Goal: Find specific page/section: Find specific page/section

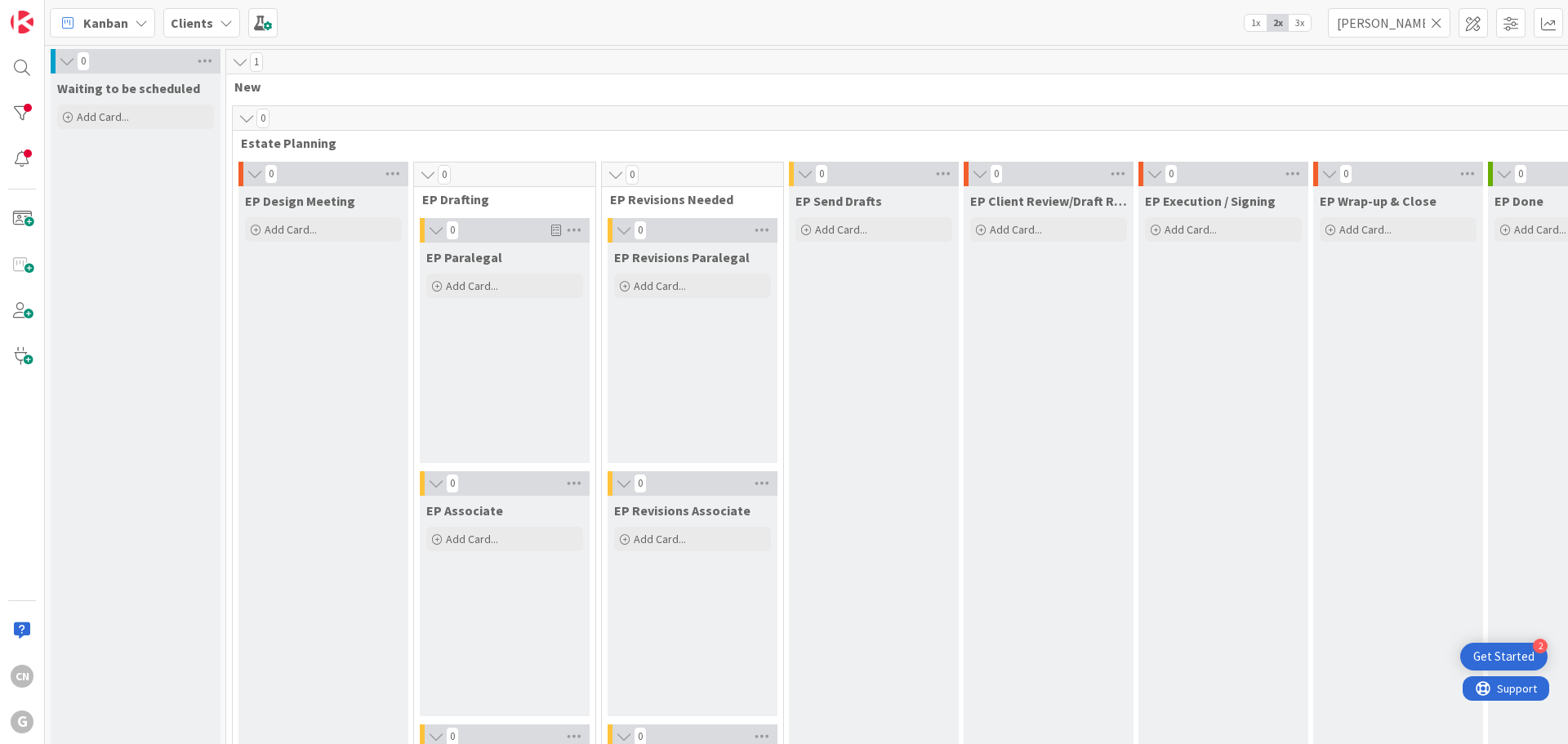
scroll to position [2202, 68]
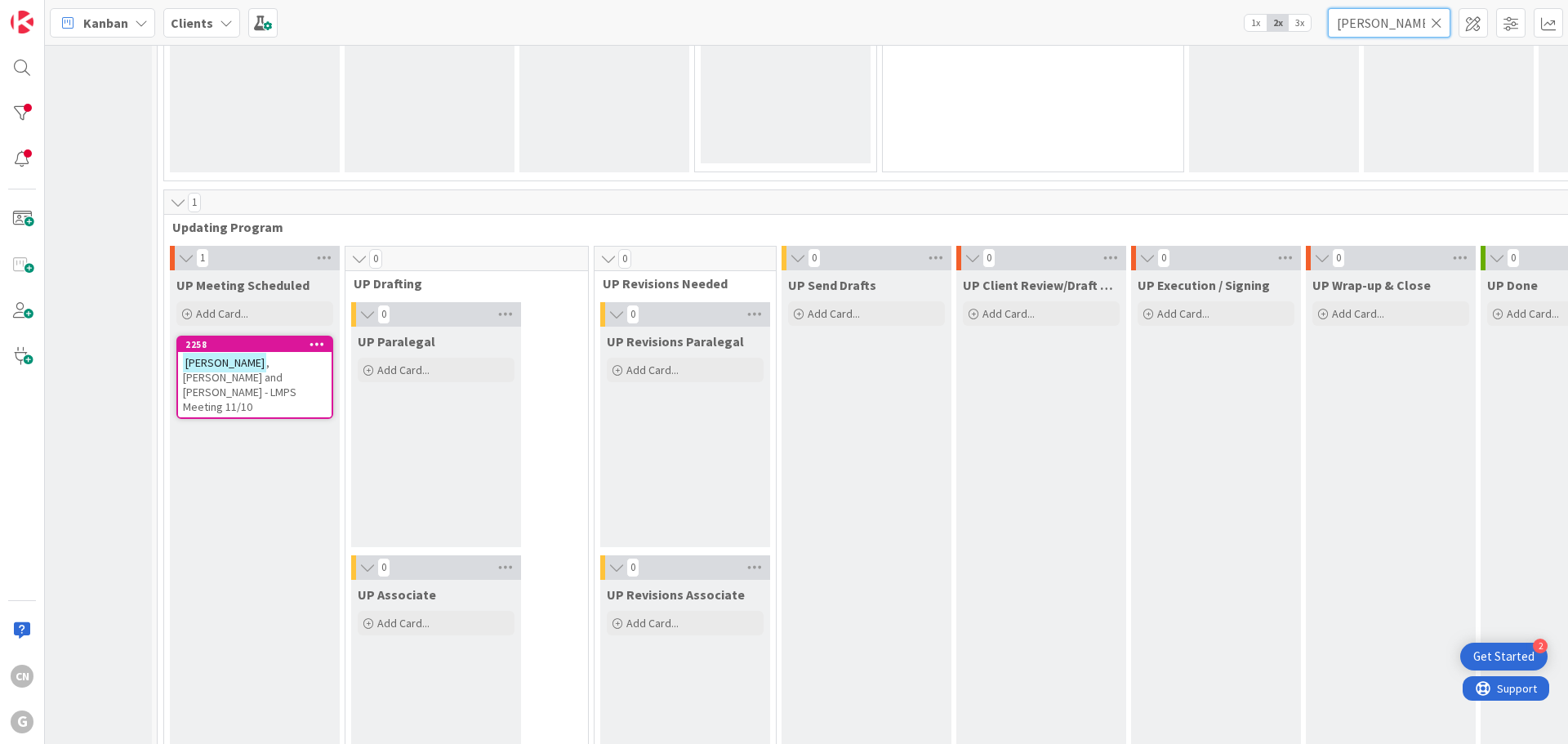
drag, startPoint x: 1397, startPoint y: 26, endPoint x: 1289, endPoint y: 32, distance: 108.2
click at [1289, 32] on div "Kanban Clients 1x 2x 3x [PERSON_NAME]" at bounding box center [806, 22] width 1523 height 45
type input "[PERSON_NAME]"
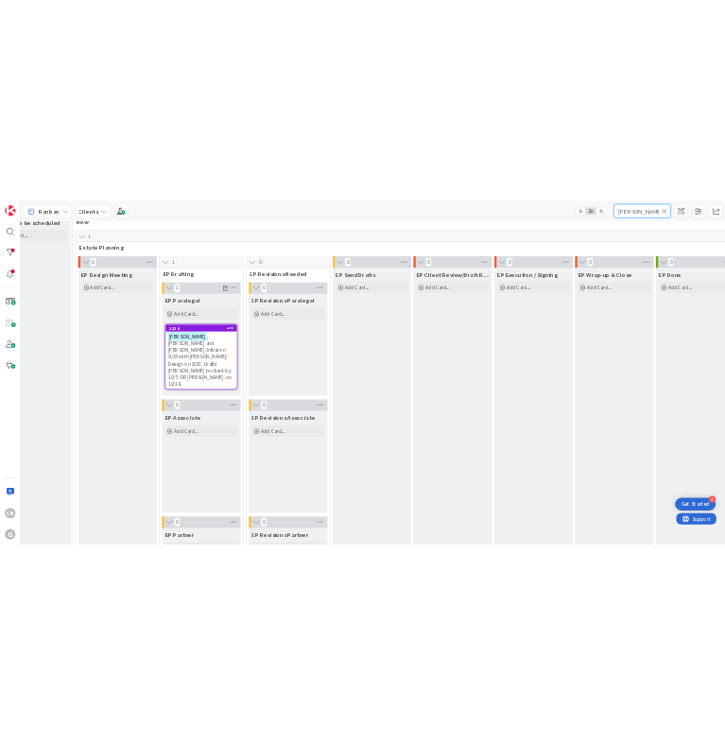
scroll to position [44, 79]
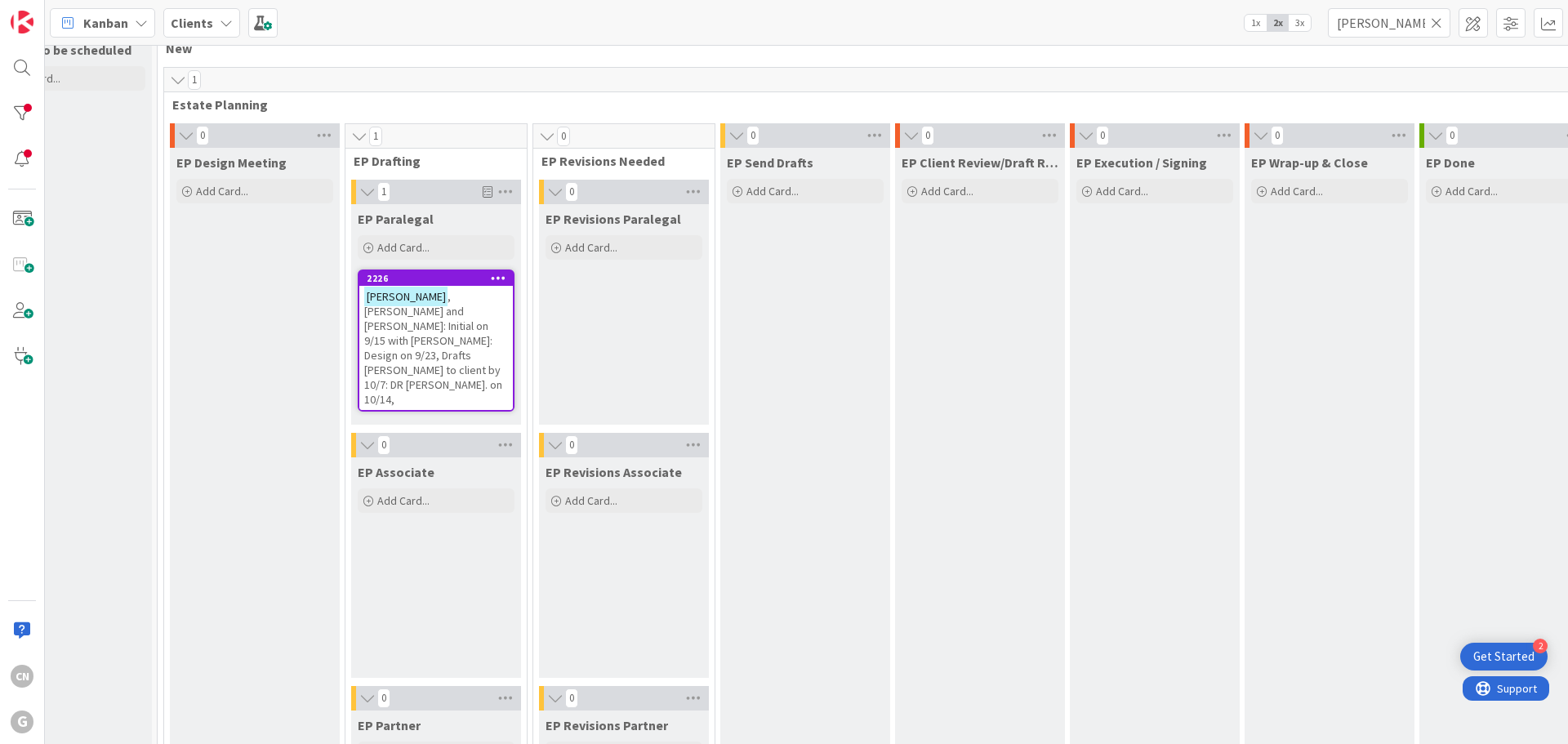
click at [432, 320] on span ", [PERSON_NAME] and [PERSON_NAME]: Initial on 9/15 with [PERSON_NAME]: Design o…" at bounding box center [433, 348] width 138 height 117
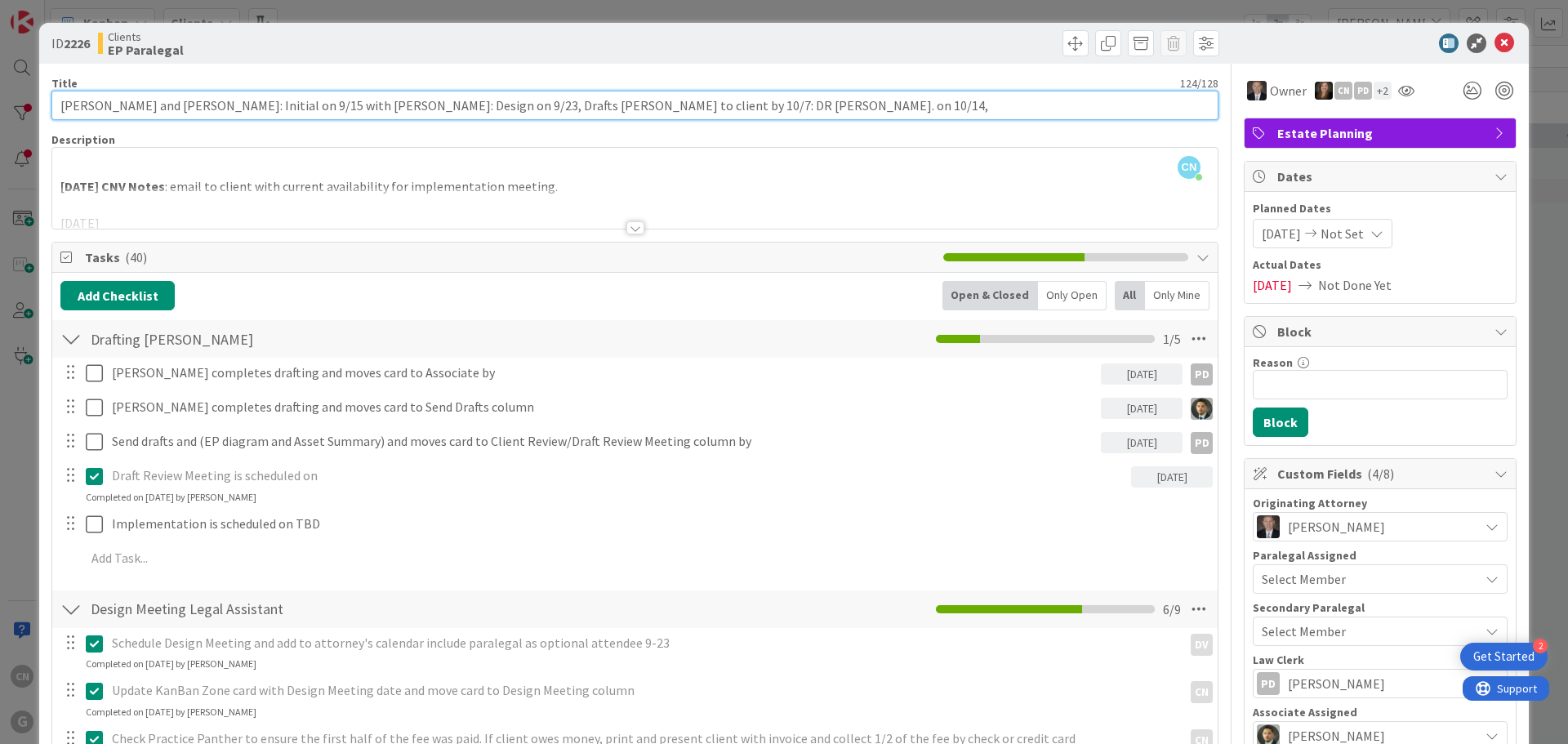
click at [704, 106] on input "[PERSON_NAME] and [PERSON_NAME]: Initial on 9/15 with [PERSON_NAME]: Design on …" at bounding box center [635, 105] width 1167 height 29
click at [756, 109] on input "[PERSON_NAME] and [PERSON_NAME]: Initial on 9/15 with [PERSON_NAME]: Design on …" at bounding box center [635, 105] width 1167 height 29
drag, startPoint x: 319, startPoint y: 106, endPoint x: 298, endPoint y: 108, distance: 21.1
click at [298, 108] on input "[PERSON_NAME] and [PERSON_NAME]: Initial on 9/15 with [PERSON_NAME]: Design on …" at bounding box center [635, 105] width 1167 height 29
click at [237, 104] on input "[PERSON_NAME] and [PERSON_NAME]: Initial on 9/15 with CGP: Design on 9/23, Draf…" at bounding box center [635, 105] width 1167 height 29
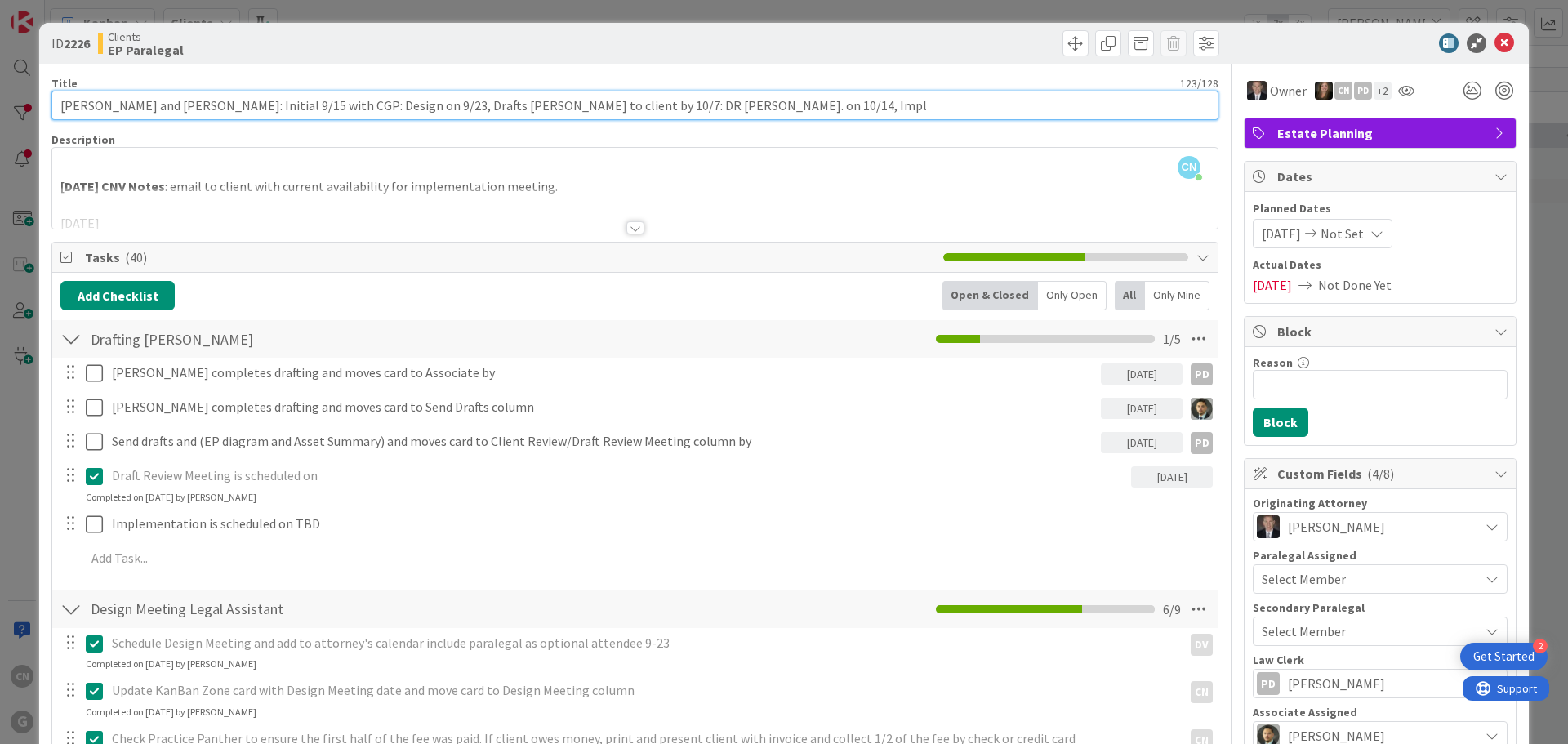
click at [275, 106] on input "[PERSON_NAME] and [PERSON_NAME]: Initial 9/15 with CGP: Design on 9/23, Drafts …" at bounding box center [635, 105] width 1167 height 29
click at [347, 106] on input "[PERSON_NAME] and [PERSON_NAME]: Initial 9/15 w/CGP: Design on 9/23, Drafts [PE…" at bounding box center [635, 105] width 1167 height 29
click at [689, 103] on input "[PERSON_NAME] and [PERSON_NAME]: Initial 9/15 w/CGP: Design 9/23, Drafts [PERSO…" at bounding box center [635, 105] width 1167 height 29
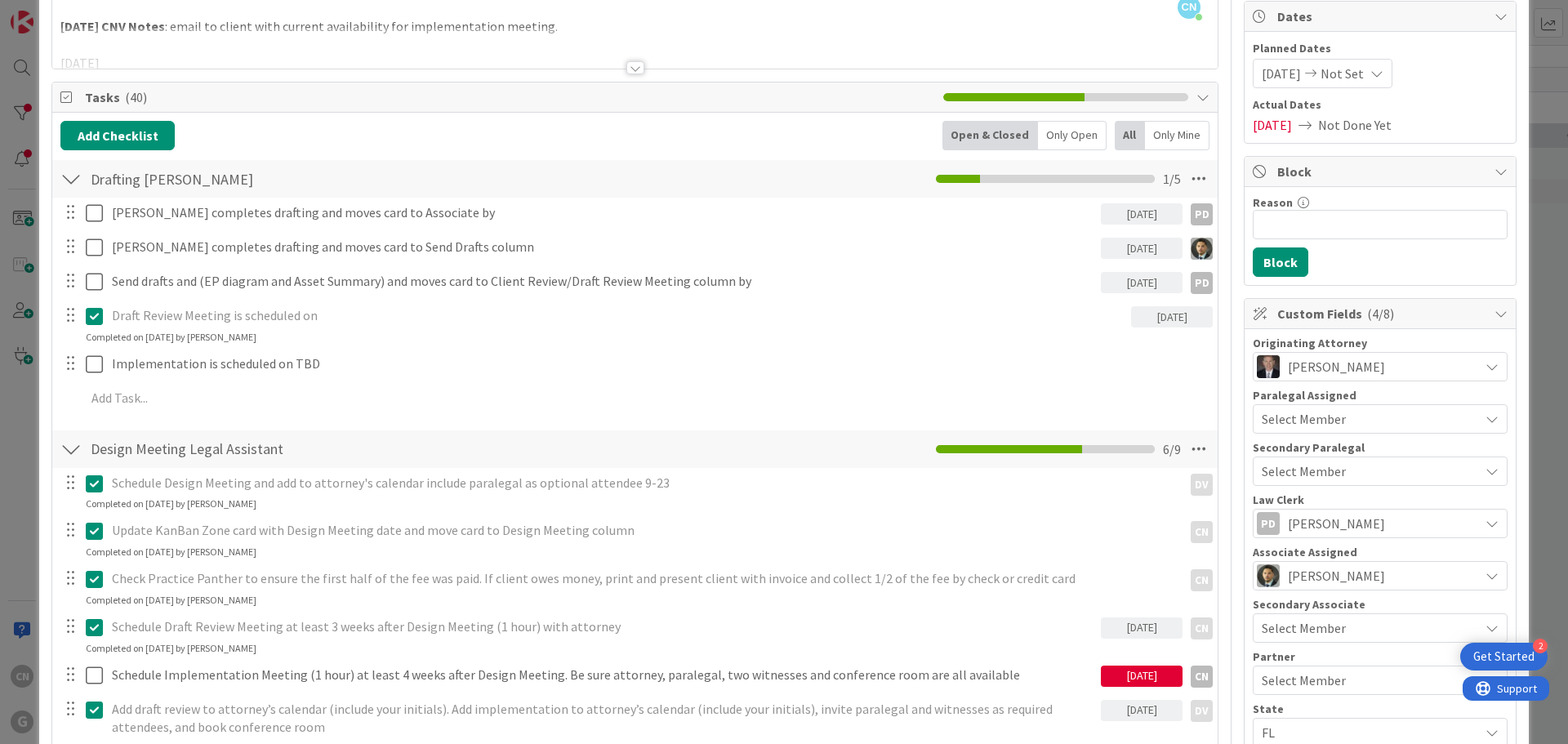
scroll to position [161, 0]
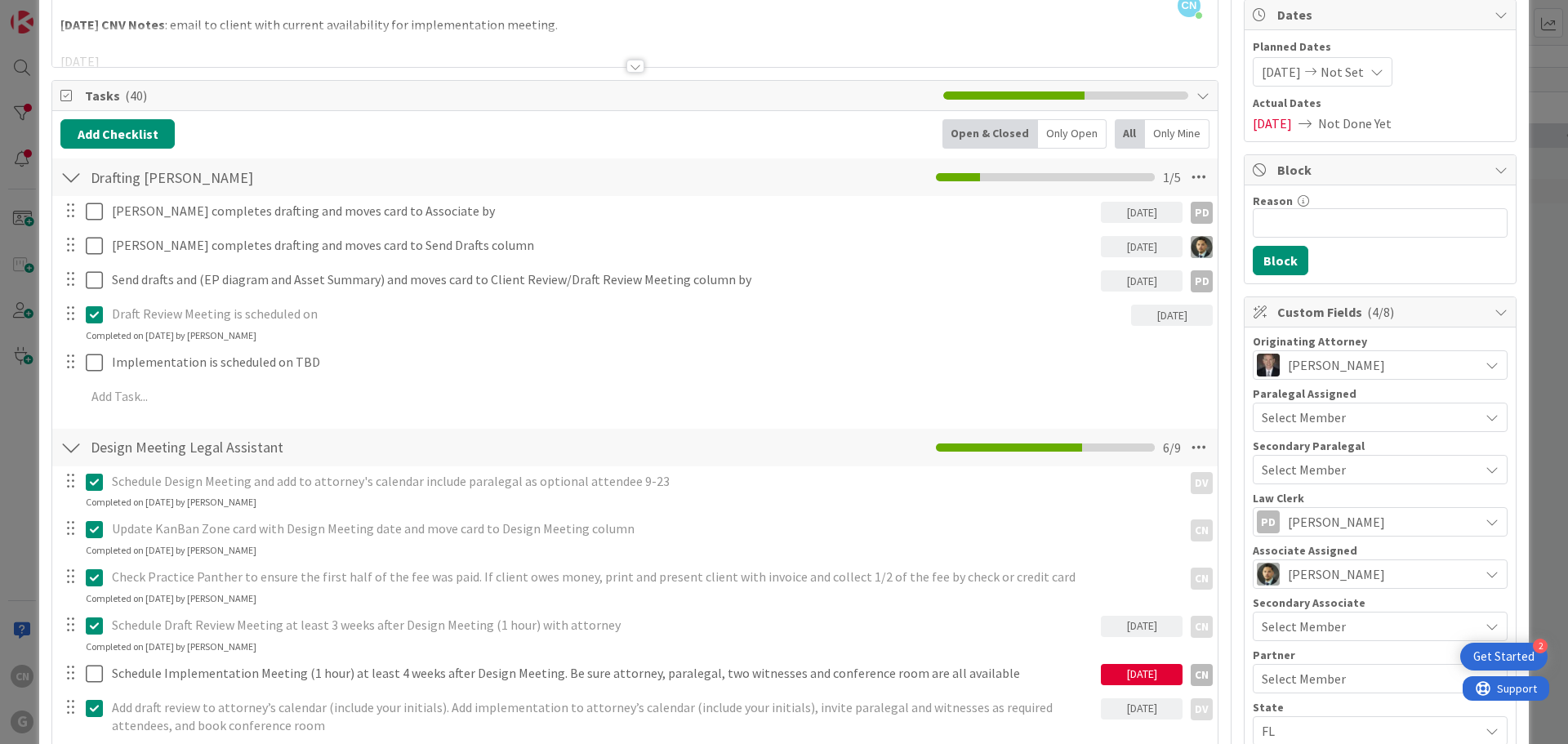
type input "[PERSON_NAME] and [PERSON_NAME]: Initial 9/15 w/CGP: Design 9/23, Drafts [PERSO…"
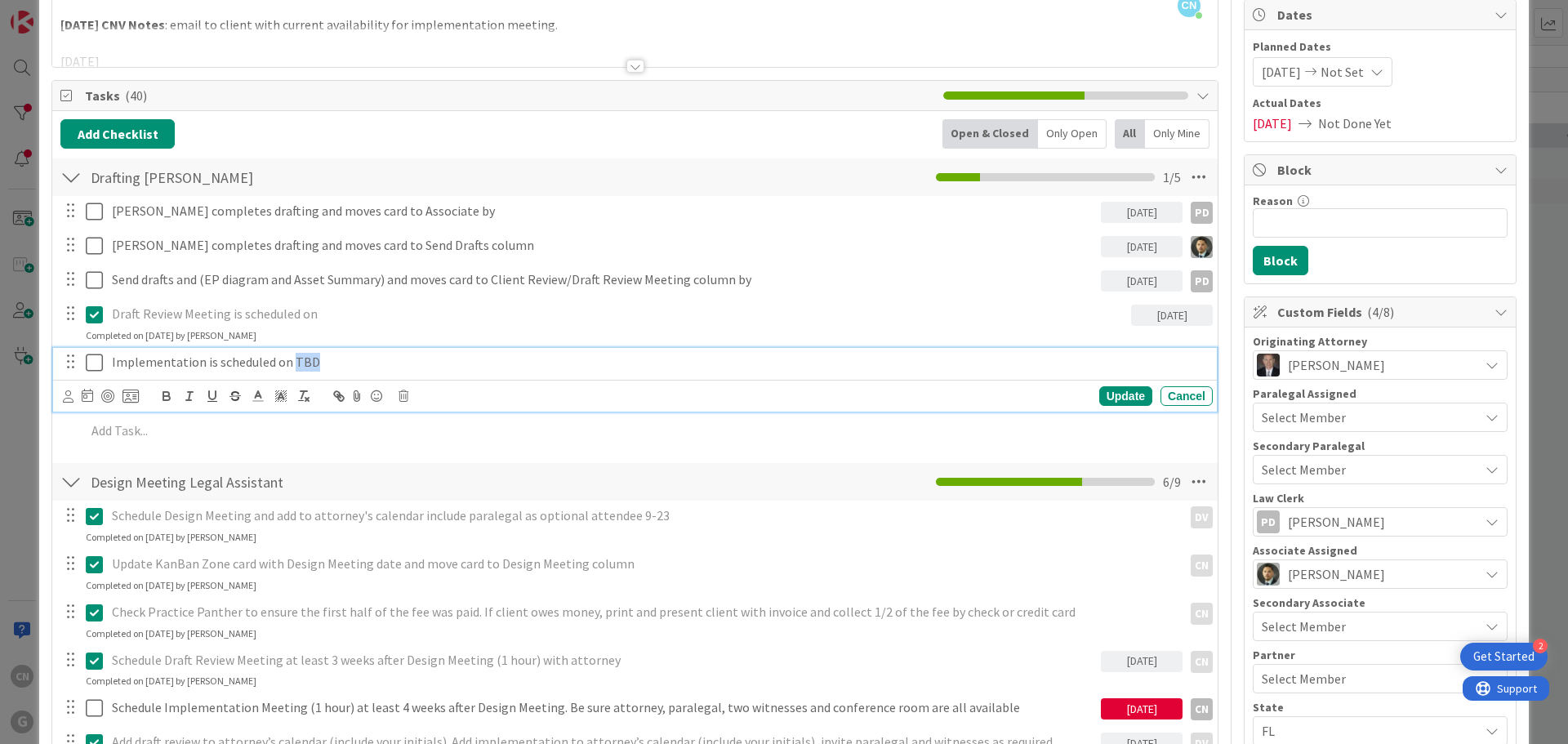
drag, startPoint x: 324, startPoint y: 361, endPoint x: 289, endPoint y: 362, distance: 35.0
click at [289, 362] on p "Implementation is scheduled on TBD" at bounding box center [659, 363] width 1094 height 19
click at [83, 394] on icon at bounding box center [87, 394] width 11 height 13
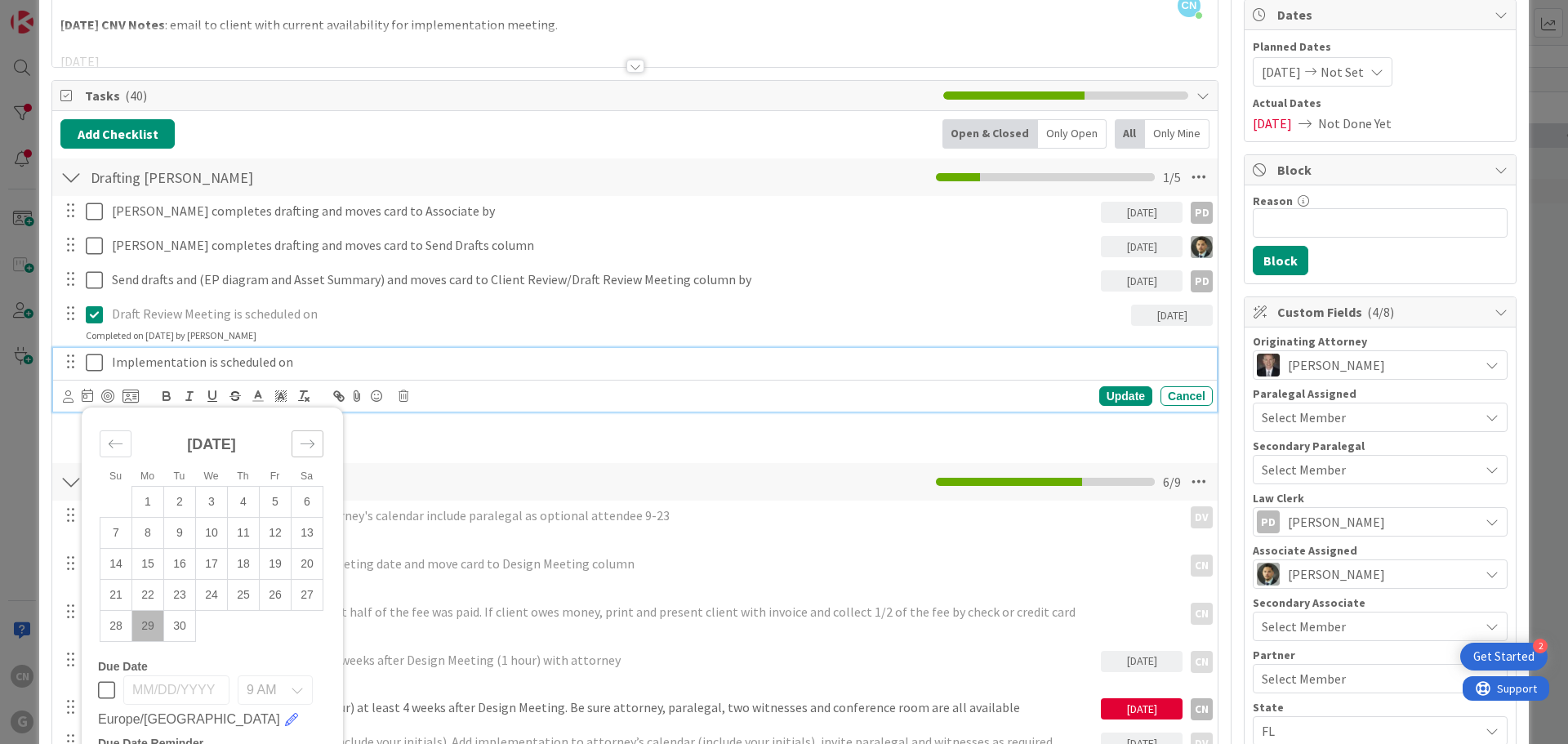
click at [297, 446] on div "Move forward to switch to the next month." at bounding box center [307, 443] width 32 height 27
click at [271, 594] on td "24" at bounding box center [275, 596] width 32 height 31
type input "[DATE]"
click at [95, 363] on icon at bounding box center [94, 363] width 17 height 20
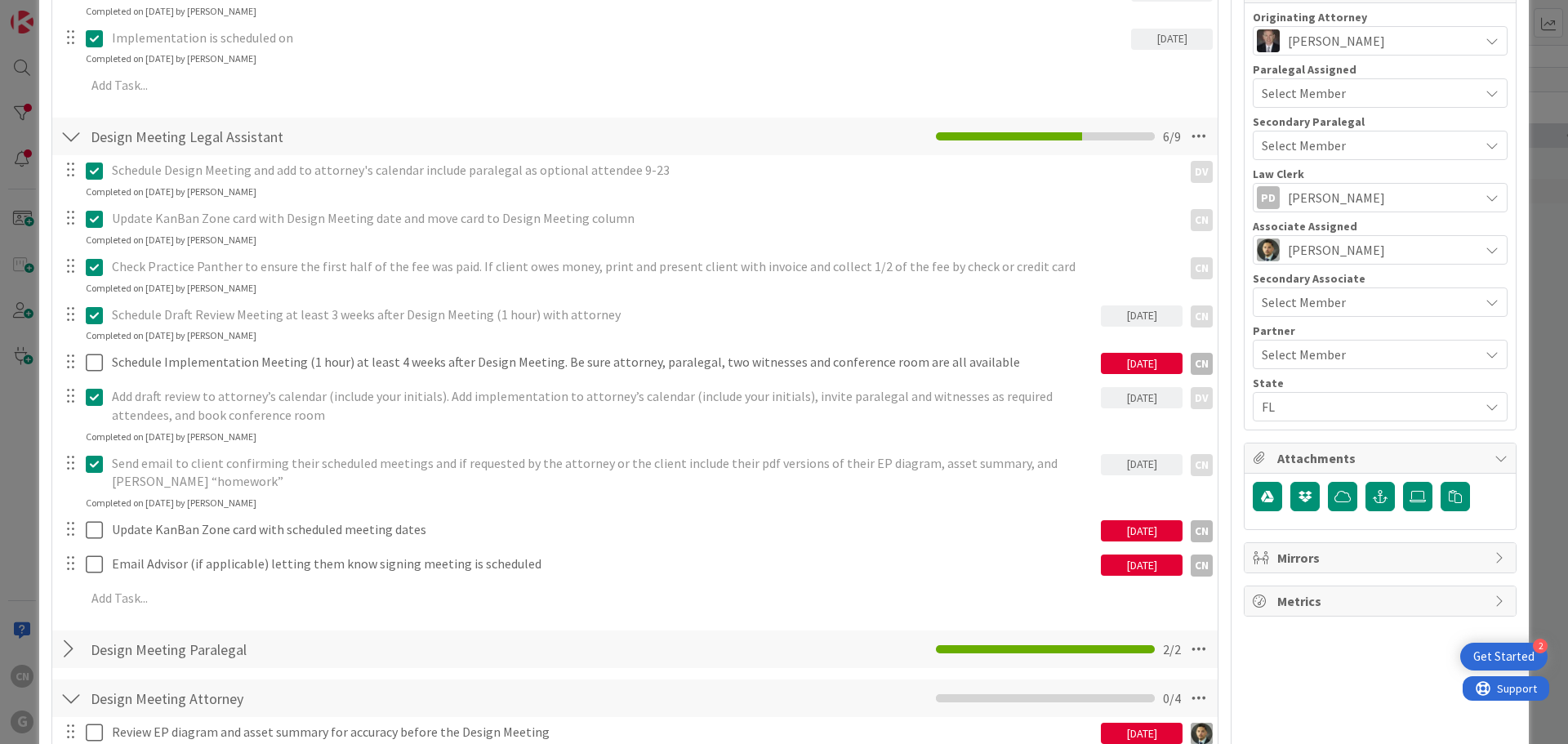
scroll to position [488, 0]
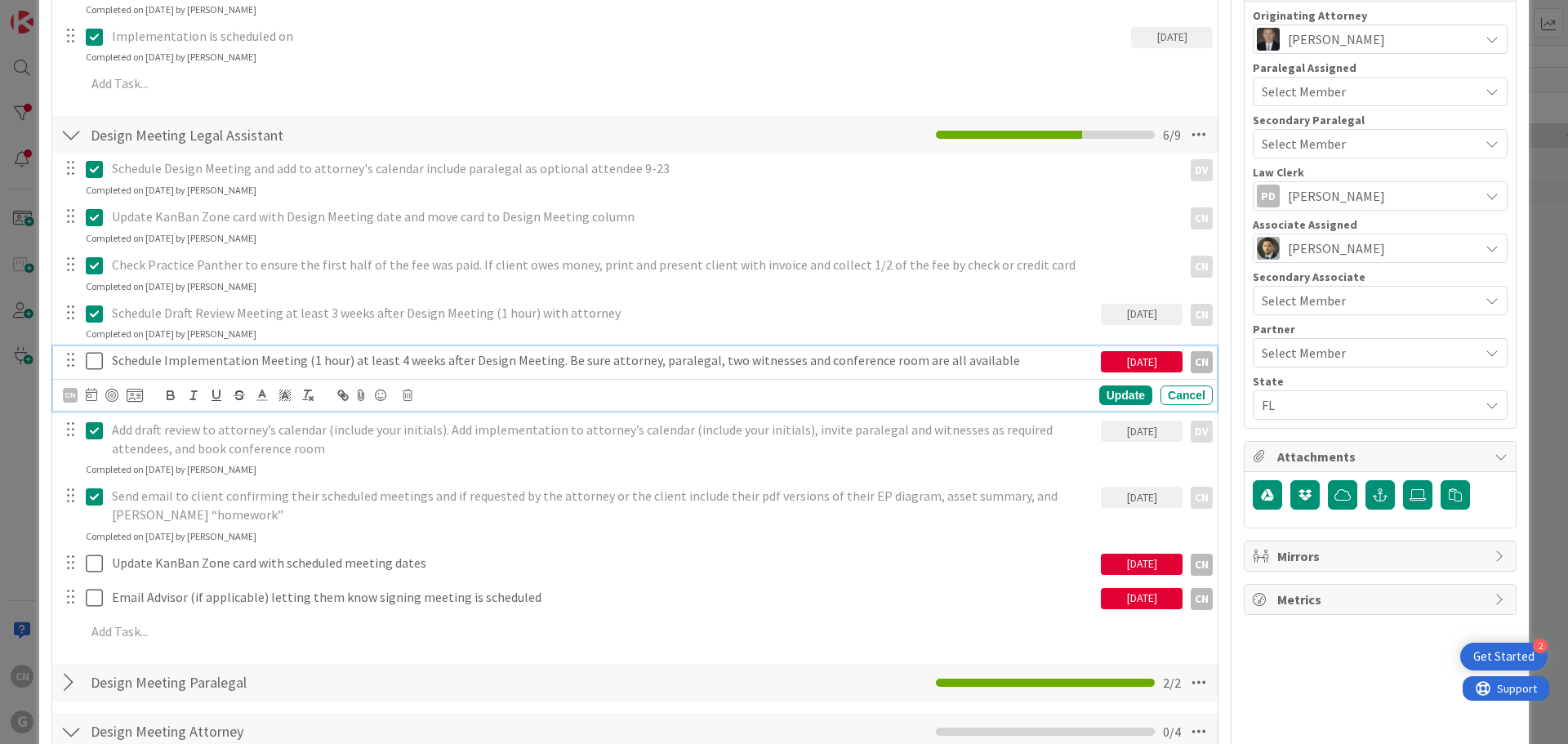
click at [94, 363] on icon at bounding box center [94, 361] width 17 height 20
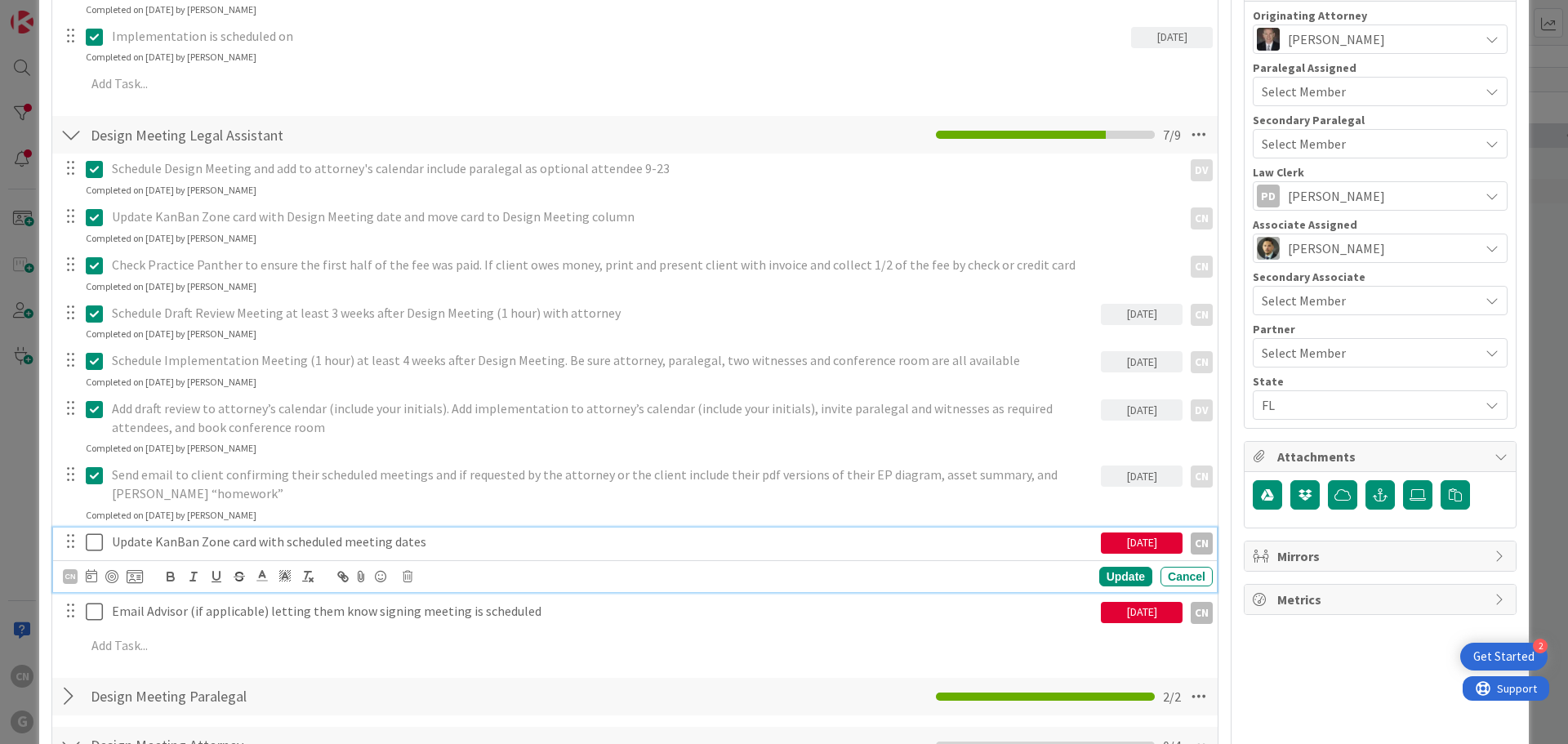
click at [95, 546] on icon at bounding box center [94, 542] width 17 height 20
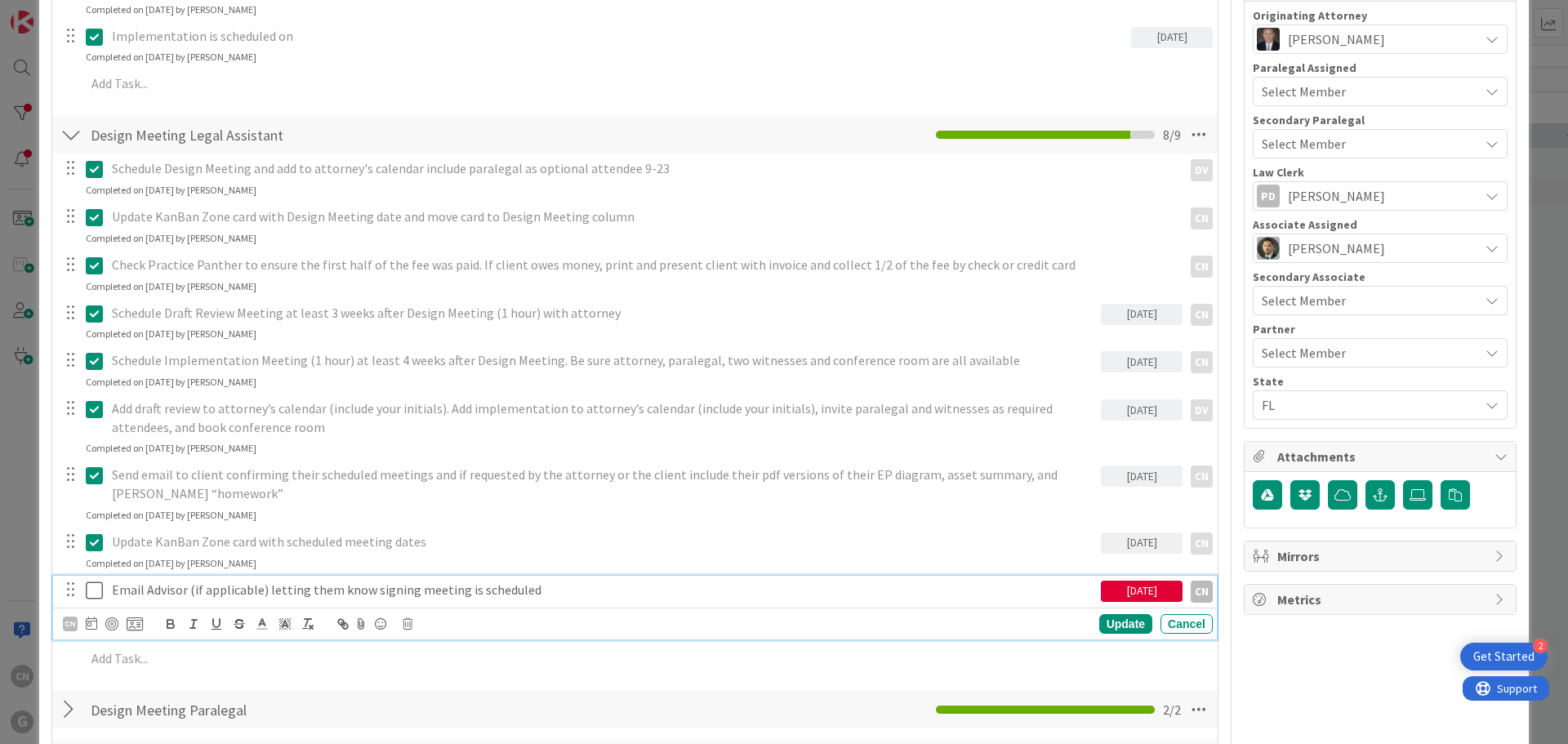
click at [92, 590] on icon at bounding box center [94, 590] width 17 height 20
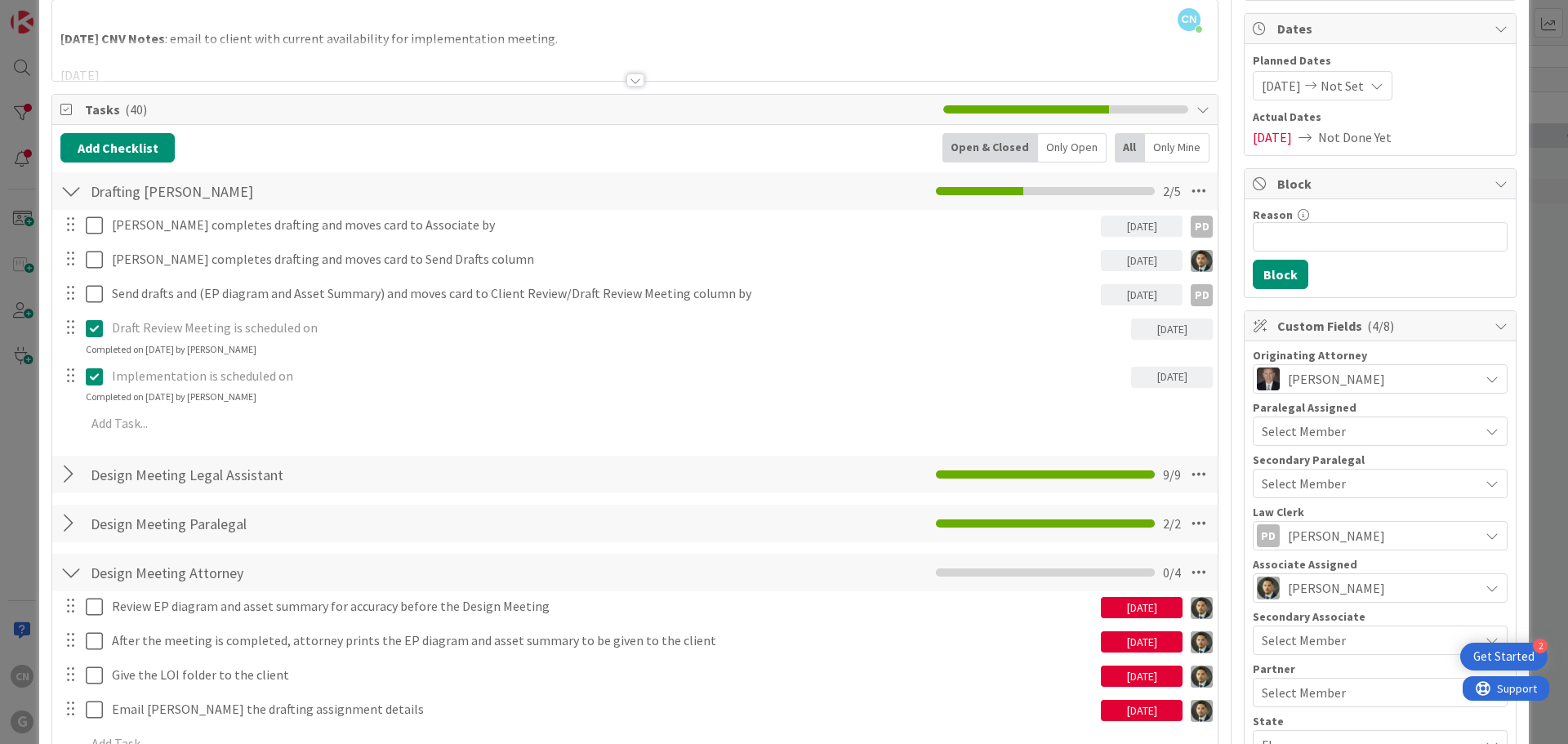
scroll to position [0, 0]
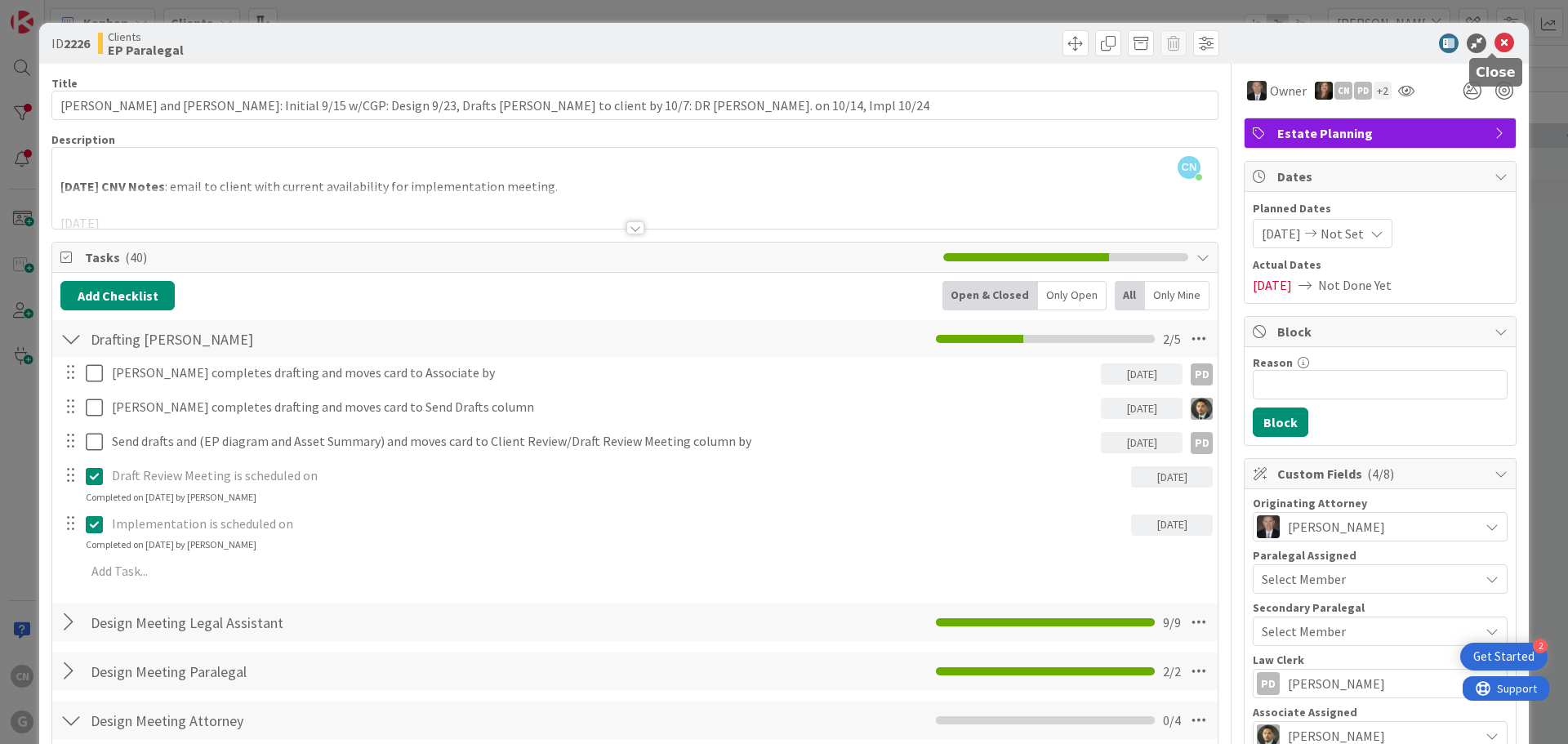
click at [1495, 42] on icon at bounding box center [1504, 43] width 20 height 20
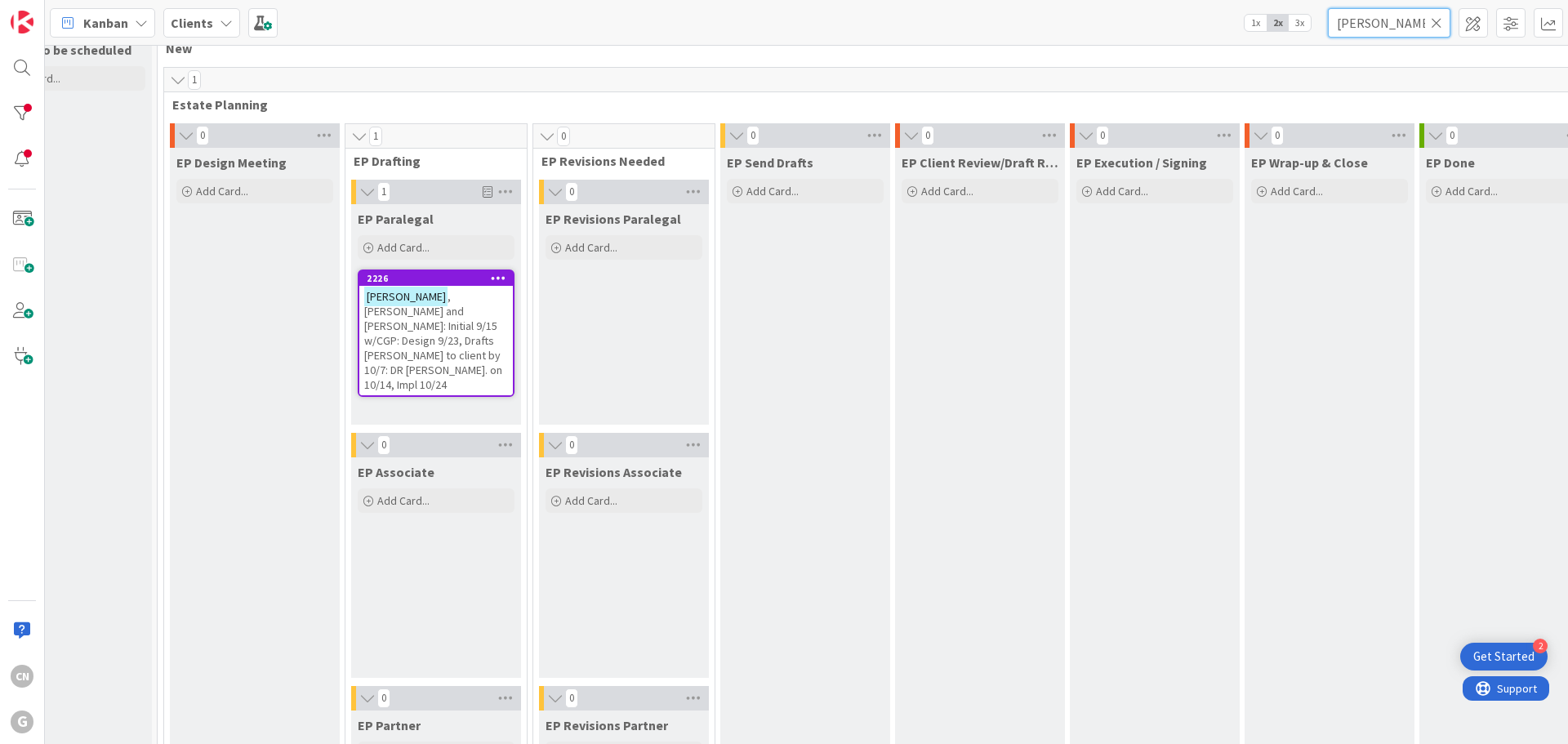
drag, startPoint x: 1402, startPoint y: 25, endPoint x: 1298, endPoint y: 33, distance: 104.3
click at [1299, 34] on div "Kanban Clients 1x 2x 3x [PERSON_NAME]" at bounding box center [806, 22] width 1523 height 45
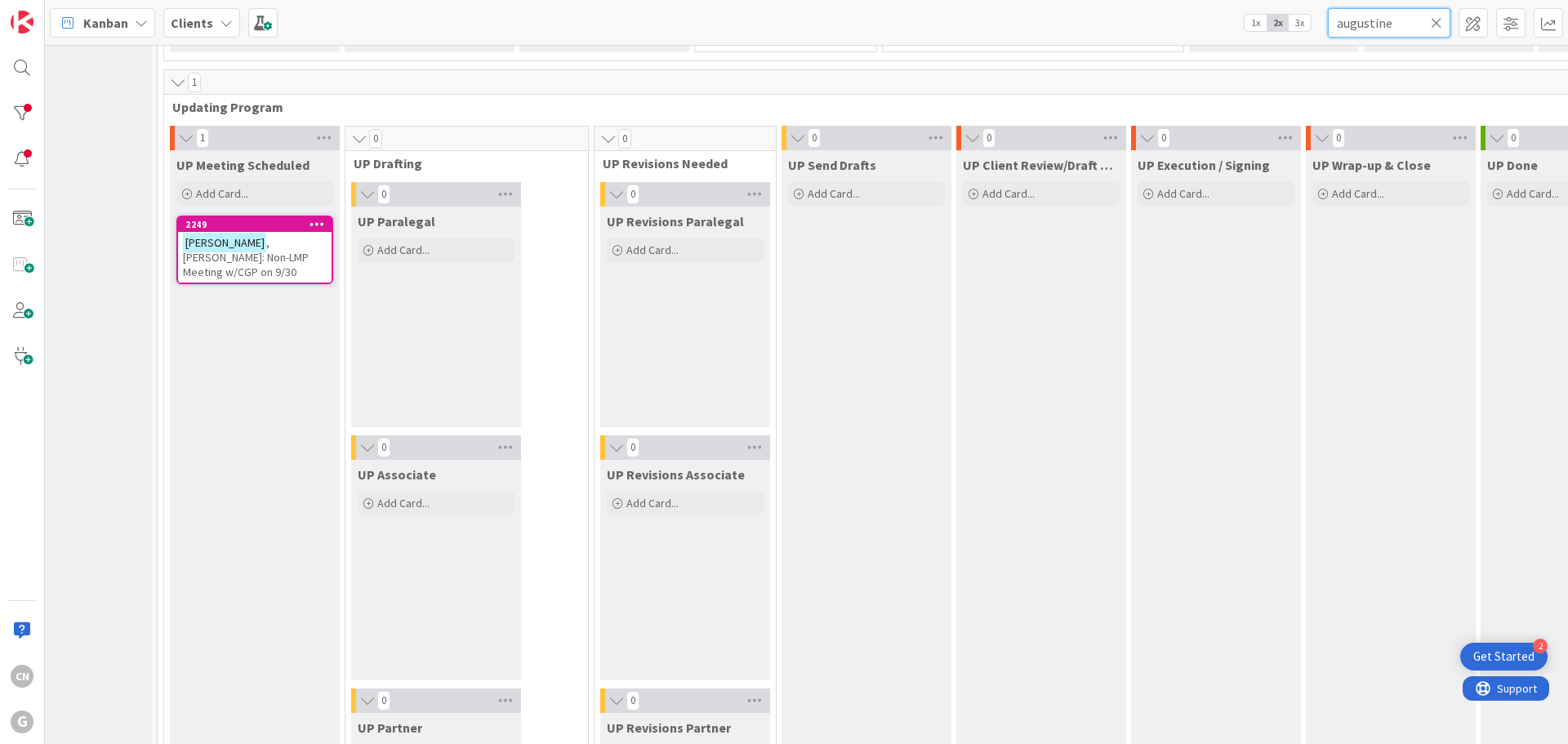
scroll to position [2323, 68]
click at [258, 254] on span ", [PERSON_NAME]: Non-LMP Meeting w/CGP on 9/30" at bounding box center [246, 255] width 126 height 44
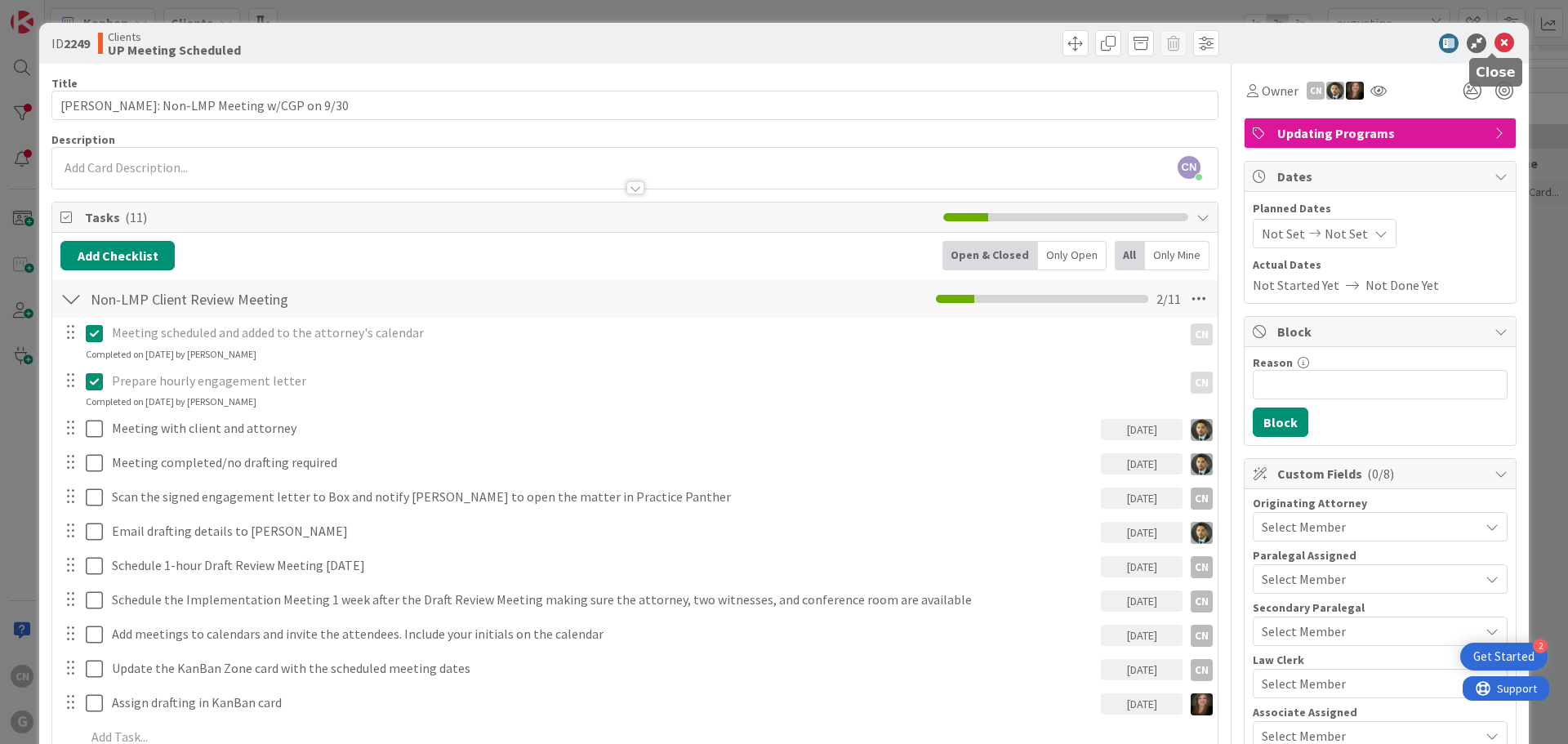
click at [1495, 41] on icon at bounding box center [1504, 43] width 20 height 20
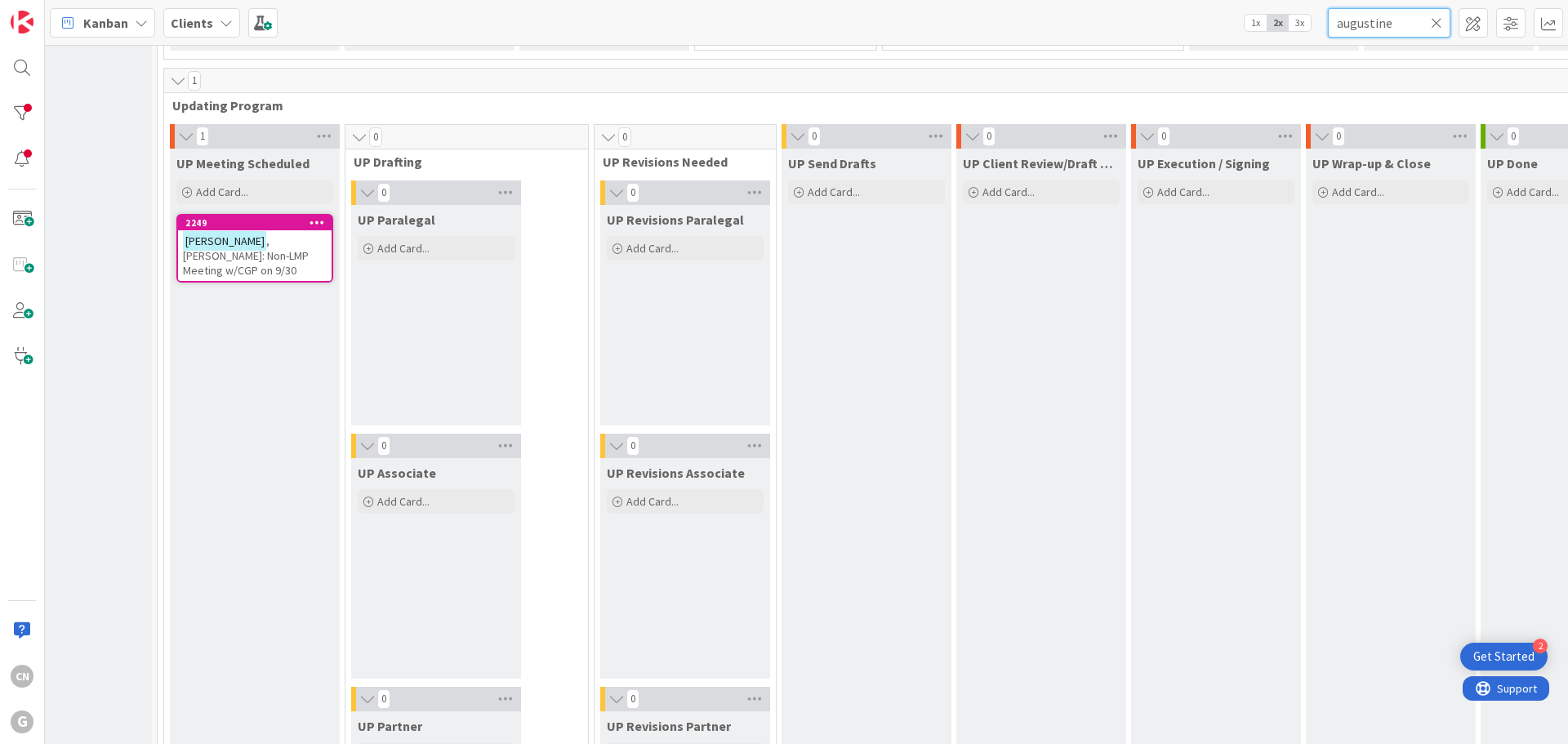
drag, startPoint x: 1398, startPoint y: 27, endPoint x: 1217, endPoint y: 47, distance: 182.1
click at [1217, 47] on div "Kanban Clients 1x 2x 3x augustine 0 Waiting to be scheduled Add Card... 1 New 0…" at bounding box center [806, 372] width 1523 height 744
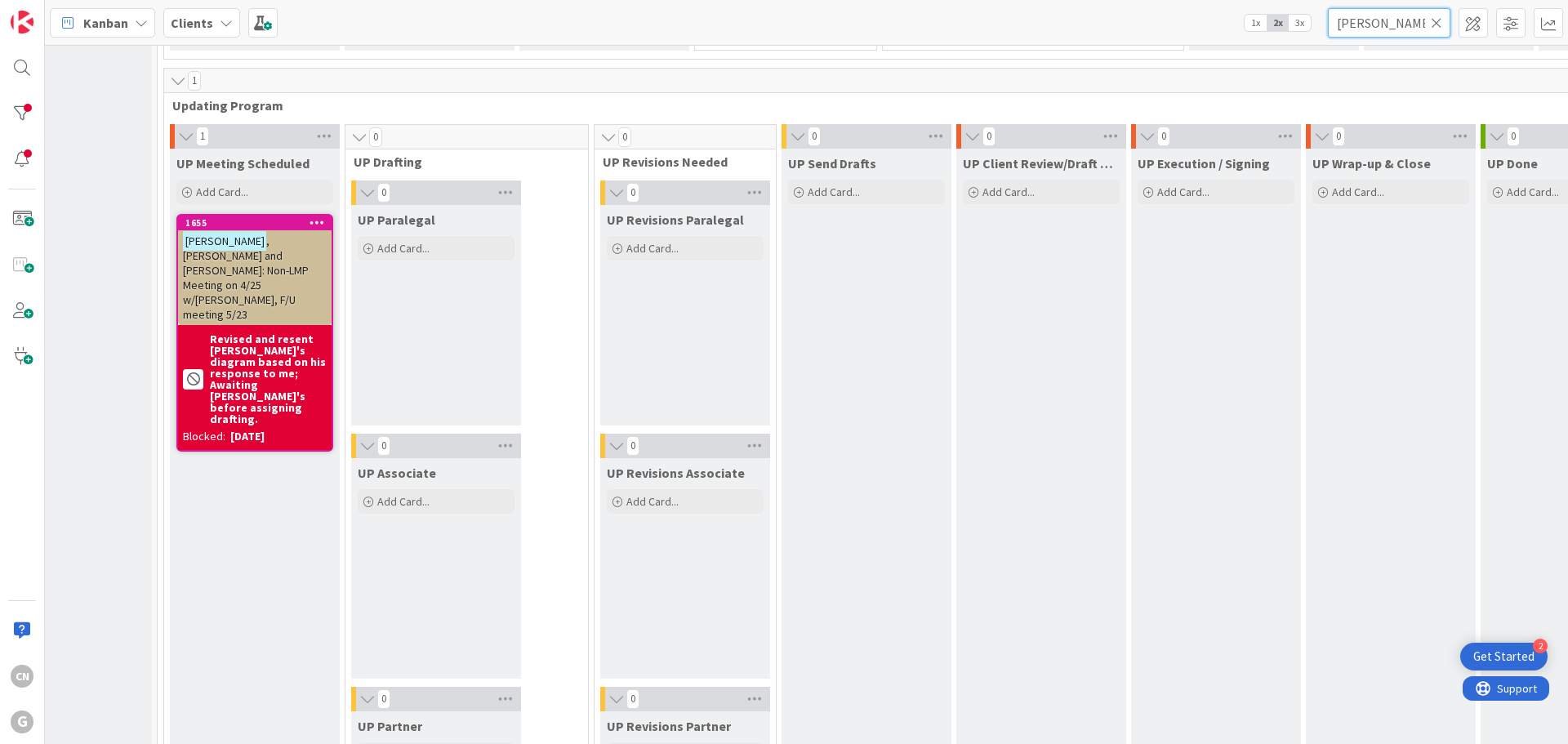
type input "[PERSON_NAME]"
click at [239, 263] on span ", [PERSON_NAME] and [PERSON_NAME]: Non-LMP Meeting on 4/25 w/[PERSON_NAME], F/U…" at bounding box center [246, 278] width 126 height 88
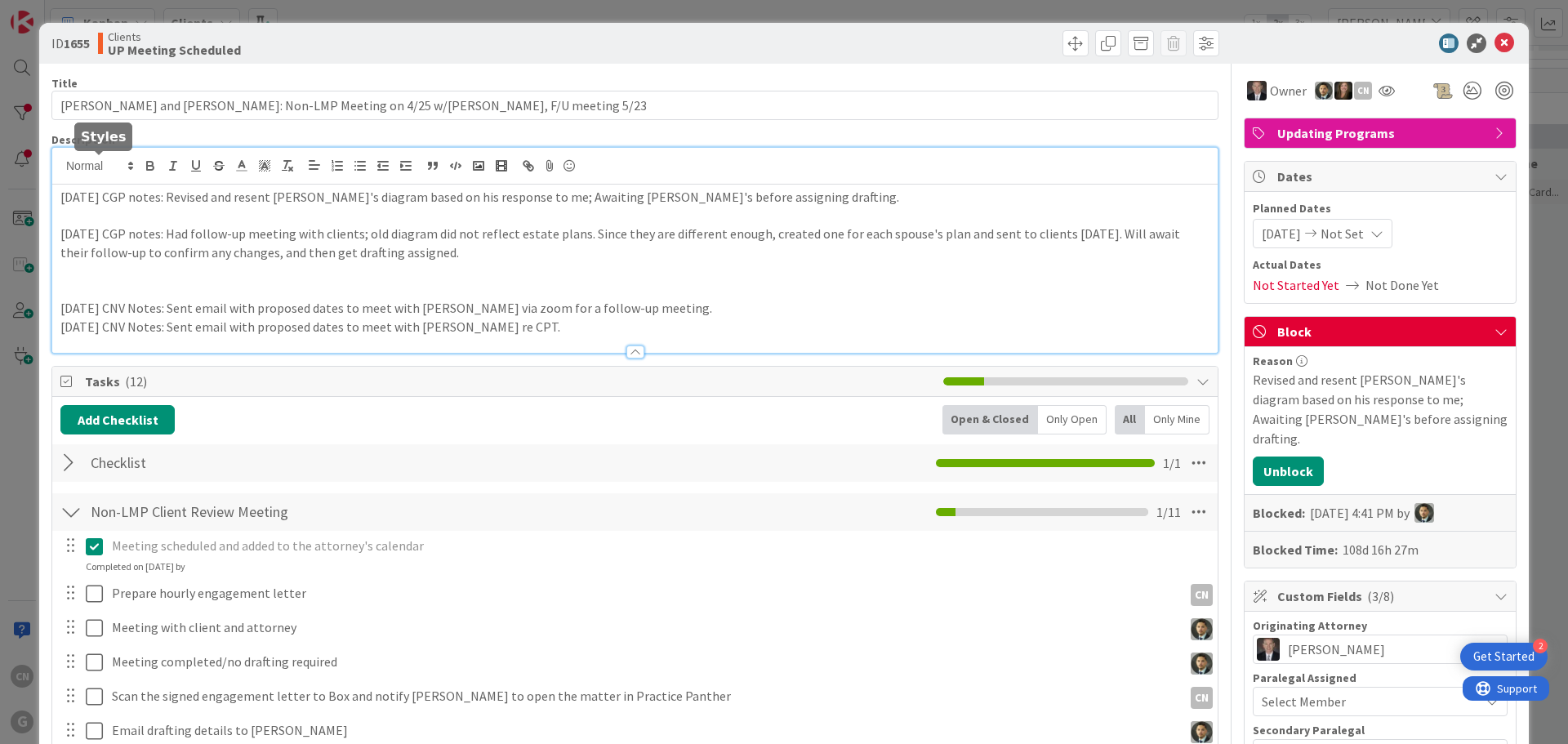
click at [59, 164] on div "[DATE] CGP notes: Revised and resent [PERSON_NAME]'s diagram based on his respo…" at bounding box center [635, 249] width 1166 height 205
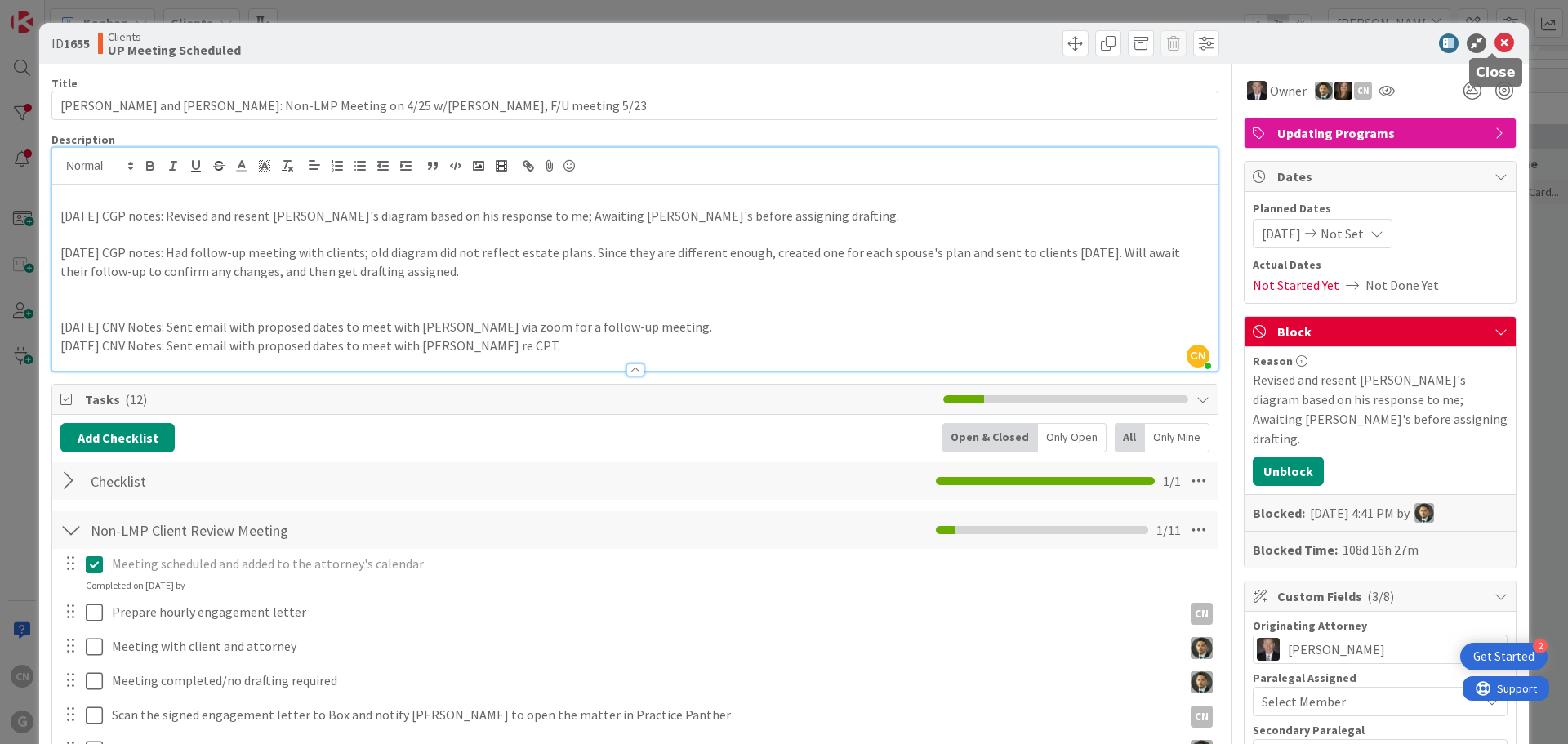
click at [1495, 42] on icon at bounding box center [1504, 43] width 20 height 20
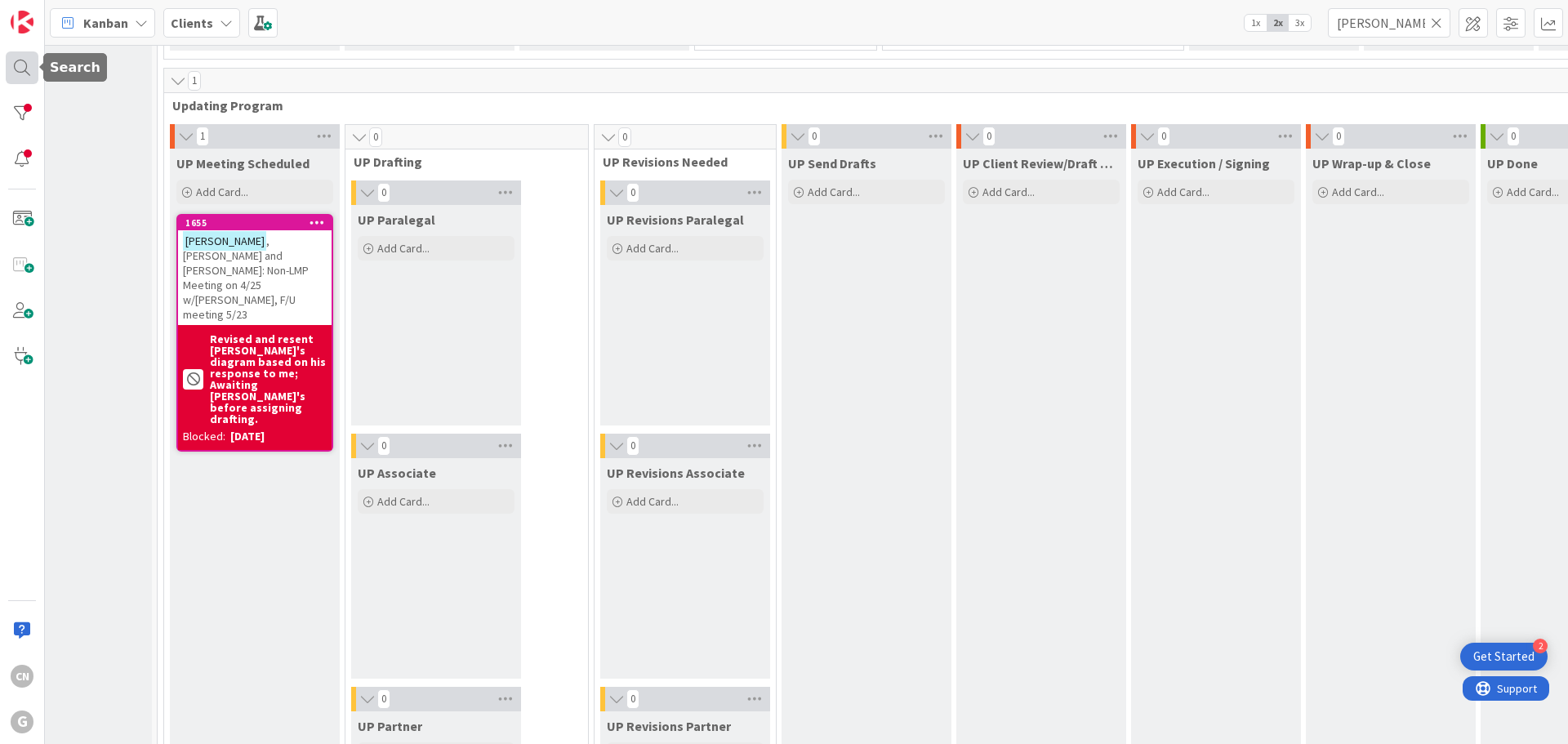
click at [14, 66] on div at bounding box center [22, 68] width 33 height 33
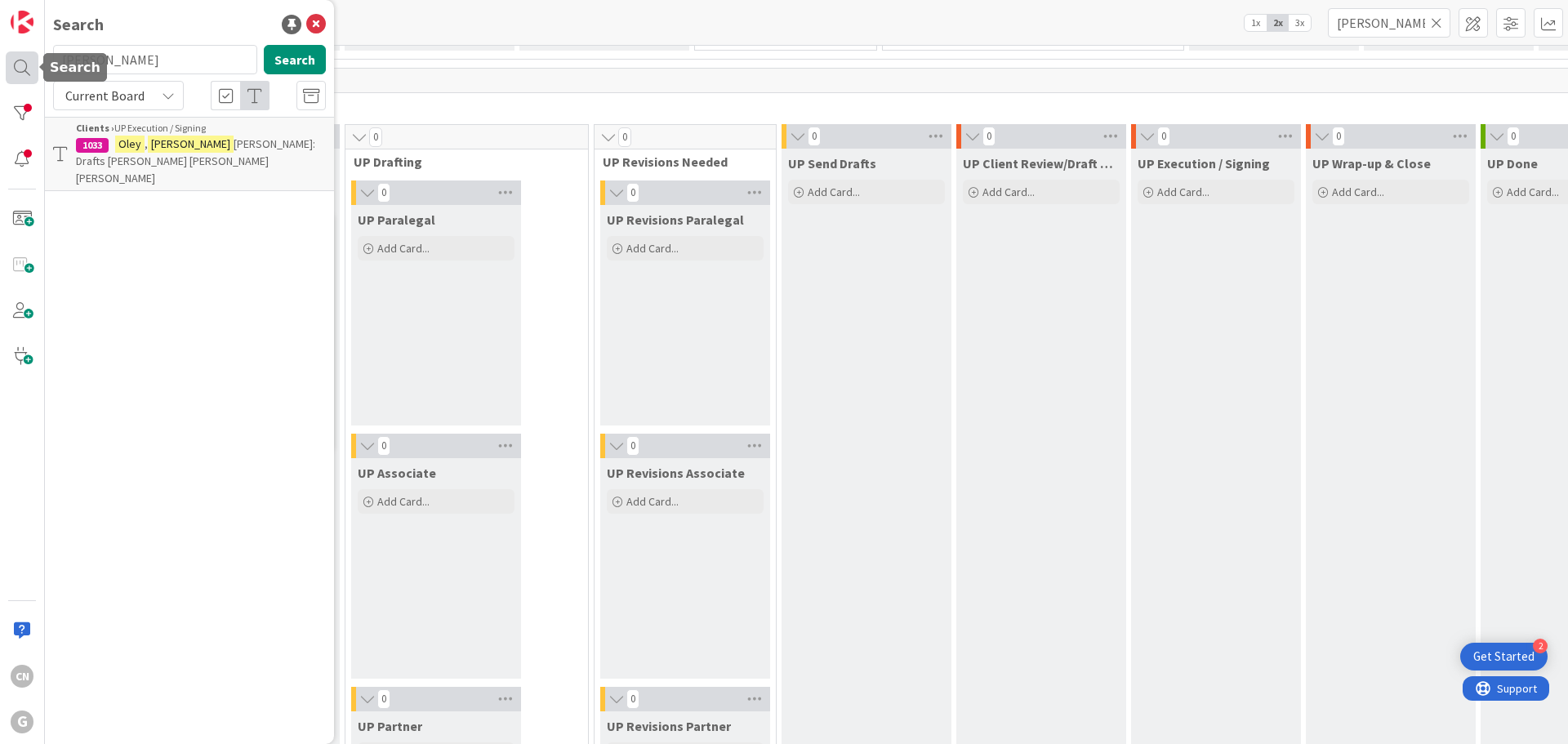
drag, startPoint x: 132, startPoint y: 65, endPoint x: 22, endPoint y: 66, distance: 110.0
click at [22, 66] on div "CN G Search [PERSON_NAME] Search Current Board Clients › UP Execution / Signing…" at bounding box center [22, 372] width 45 height 744
click at [182, 142] on mark "[PERSON_NAME]" at bounding box center [190, 144] width 85 height 17
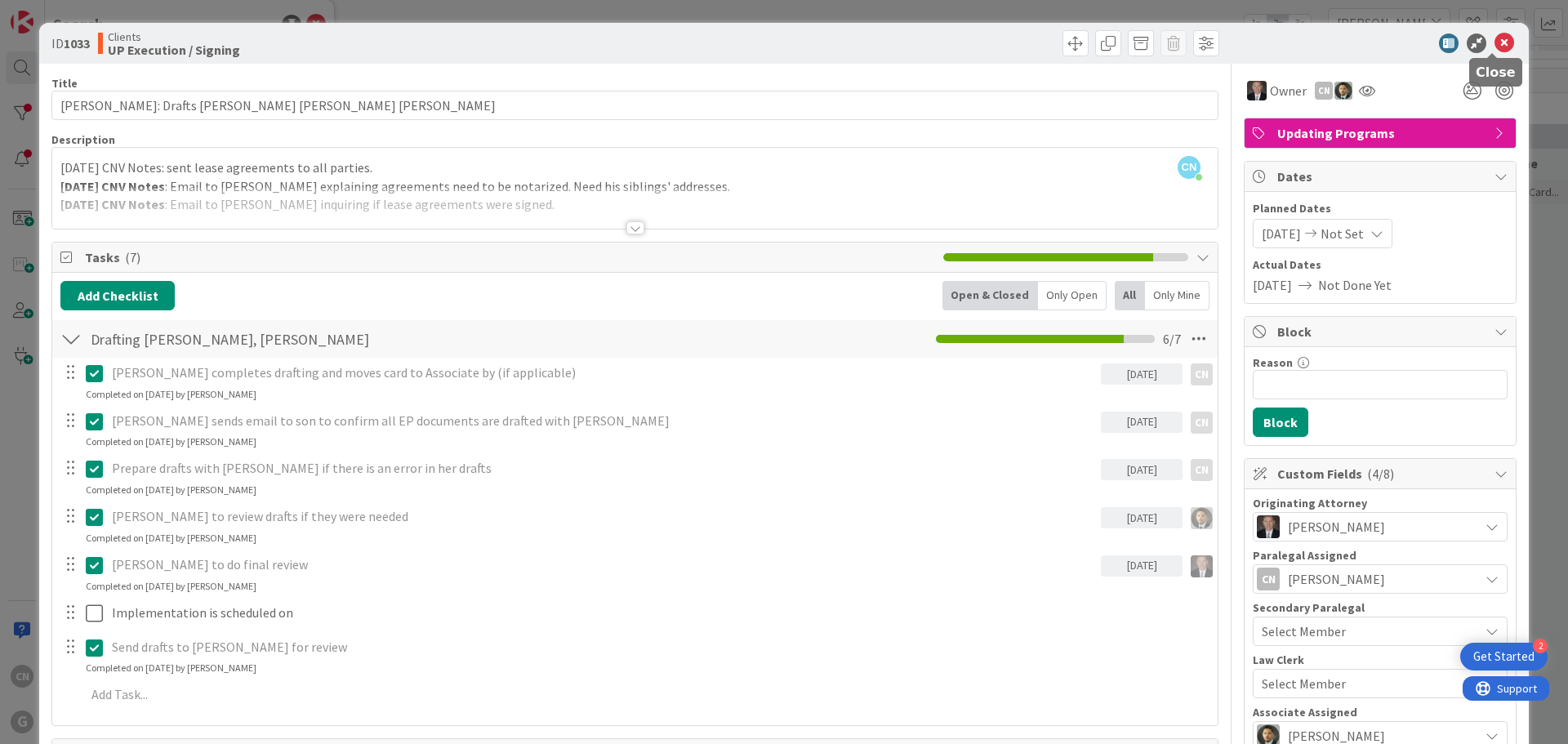
click at [1495, 44] on icon at bounding box center [1504, 43] width 20 height 20
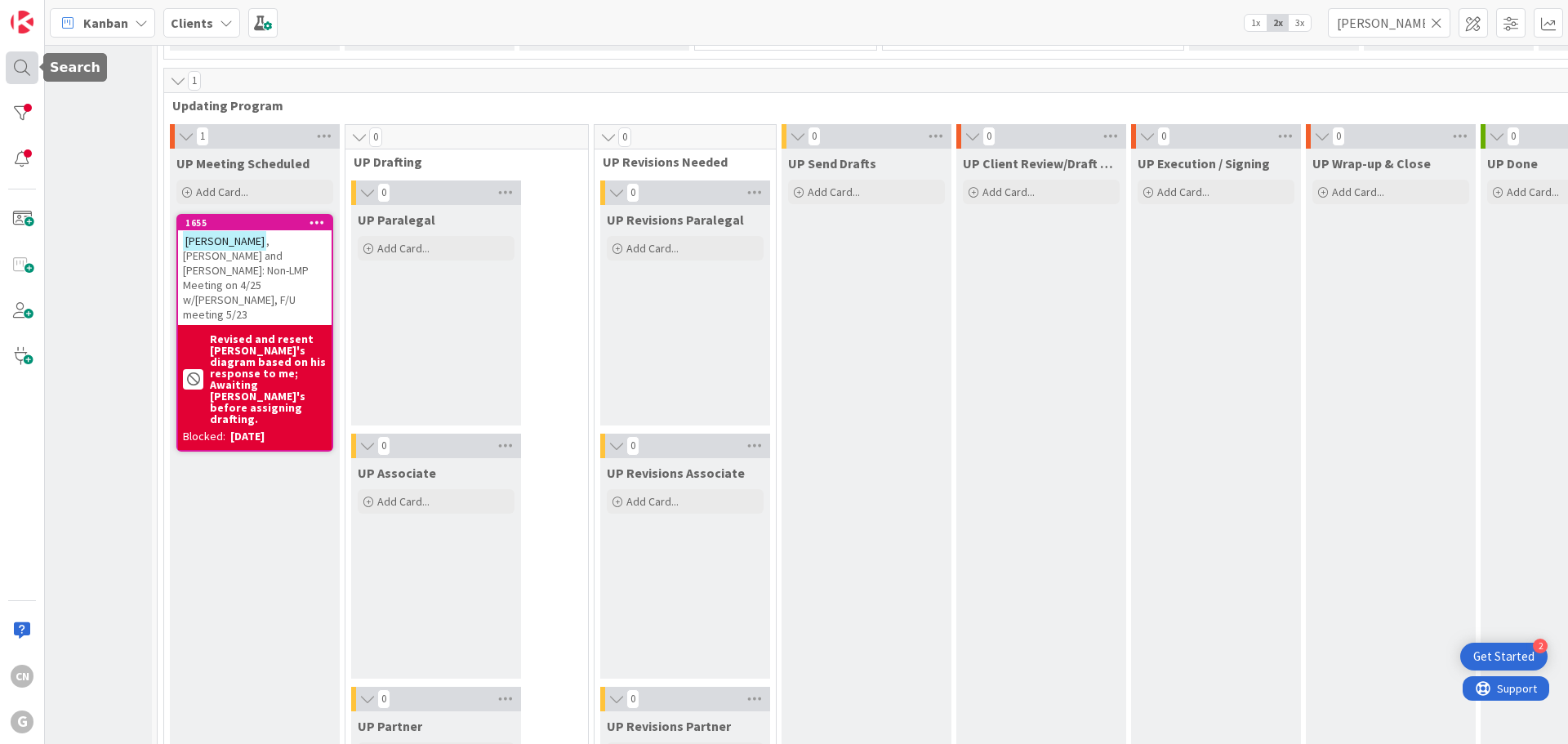
click at [16, 73] on div at bounding box center [22, 68] width 33 height 33
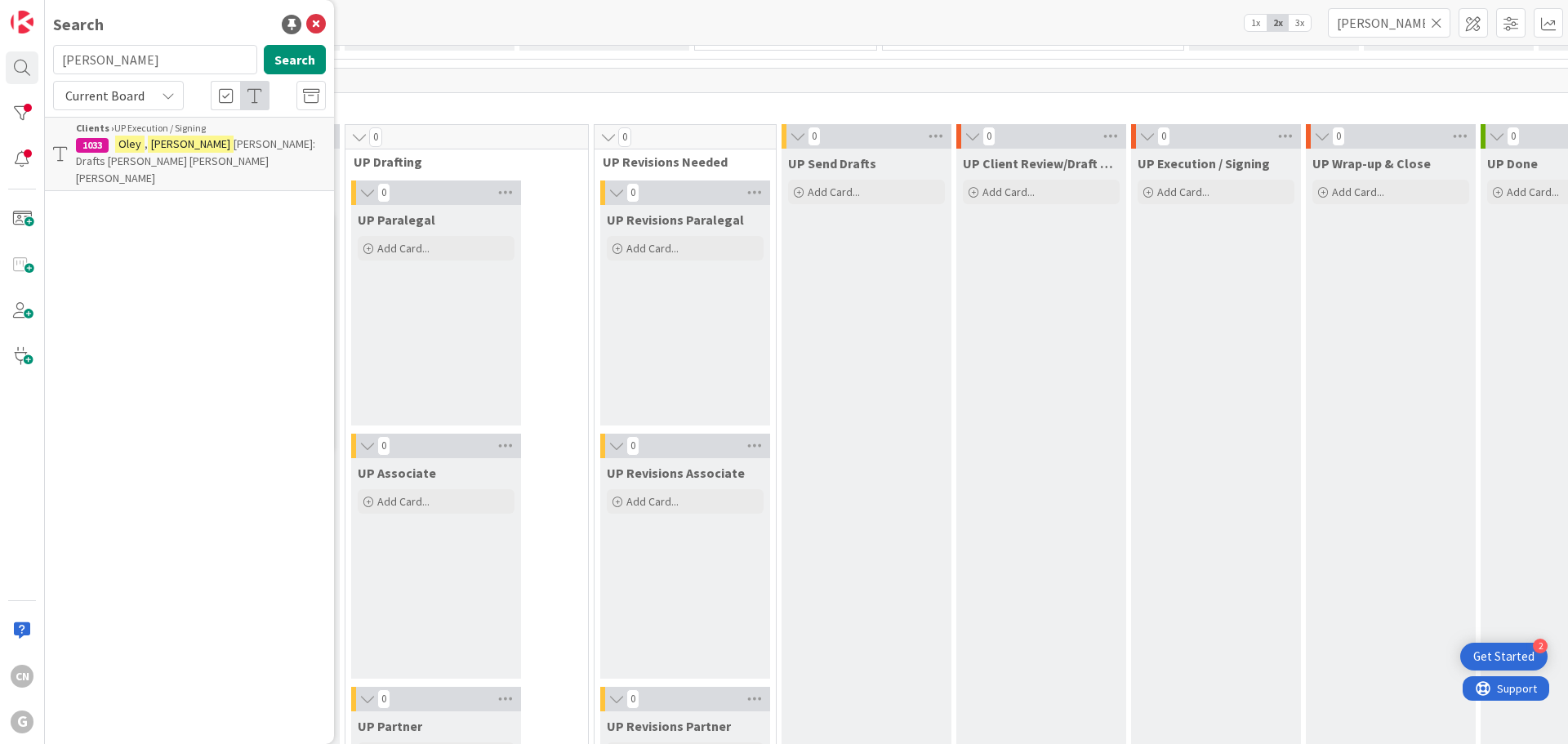
drag, startPoint x: 63, startPoint y: 63, endPoint x: -49, endPoint y: 70, distance: 112.2
click at [0, 70] on html "2 Get Started CN G Search [PERSON_NAME] Search Current Board Clients › UP Execu…" at bounding box center [784, 372] width 1568 height 744
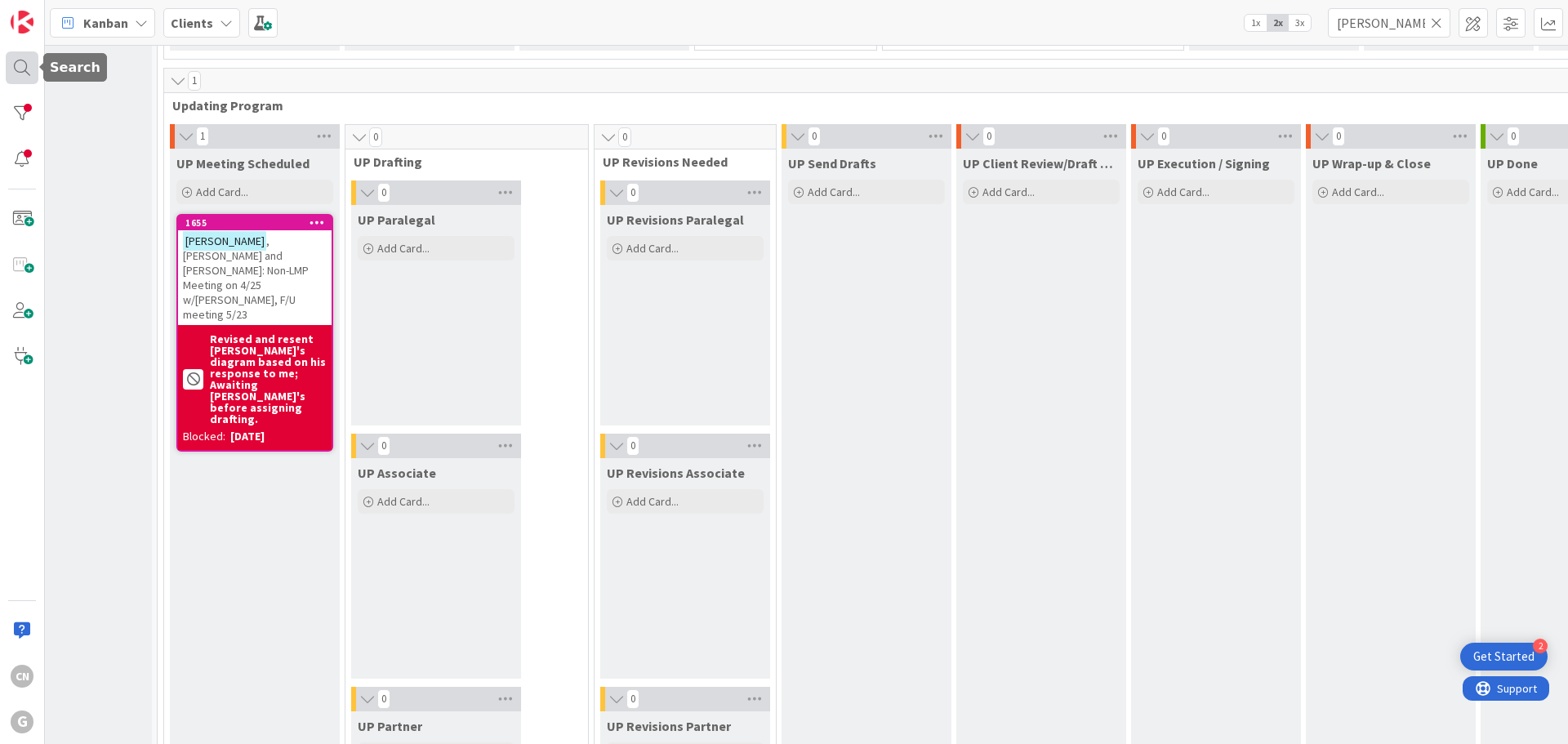
click at [20, 71] on div at bounding box center [22, 68] width 33 height 33
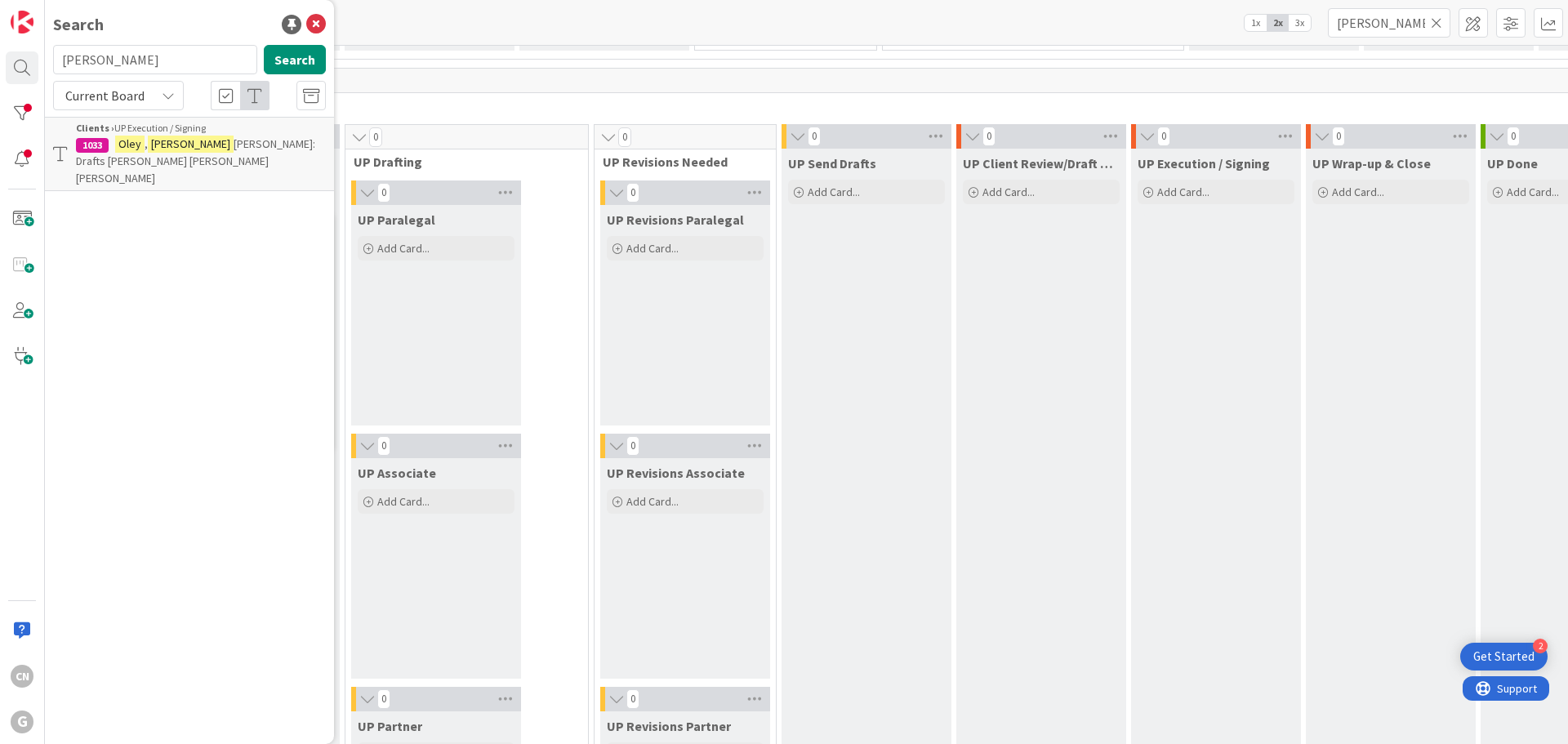
drag, startPoint x: 68, startPoint y: 66, endPoint x: 51, endPoint y: 66, distance: 17.0
click at [51, 66] on div "[PERSON_NAME] Search" at bounding box center [189, 63] width 293 height 36
type input "[PERSON_NAME]"
click at [178, 159] on span ", [PERSON_NAME] and [PERSON_NAME]: Non-LMP Meeting on 4/25 w/[PERSON_NAME], F/U…" at bounding box center [191, 161] width 231 height 49
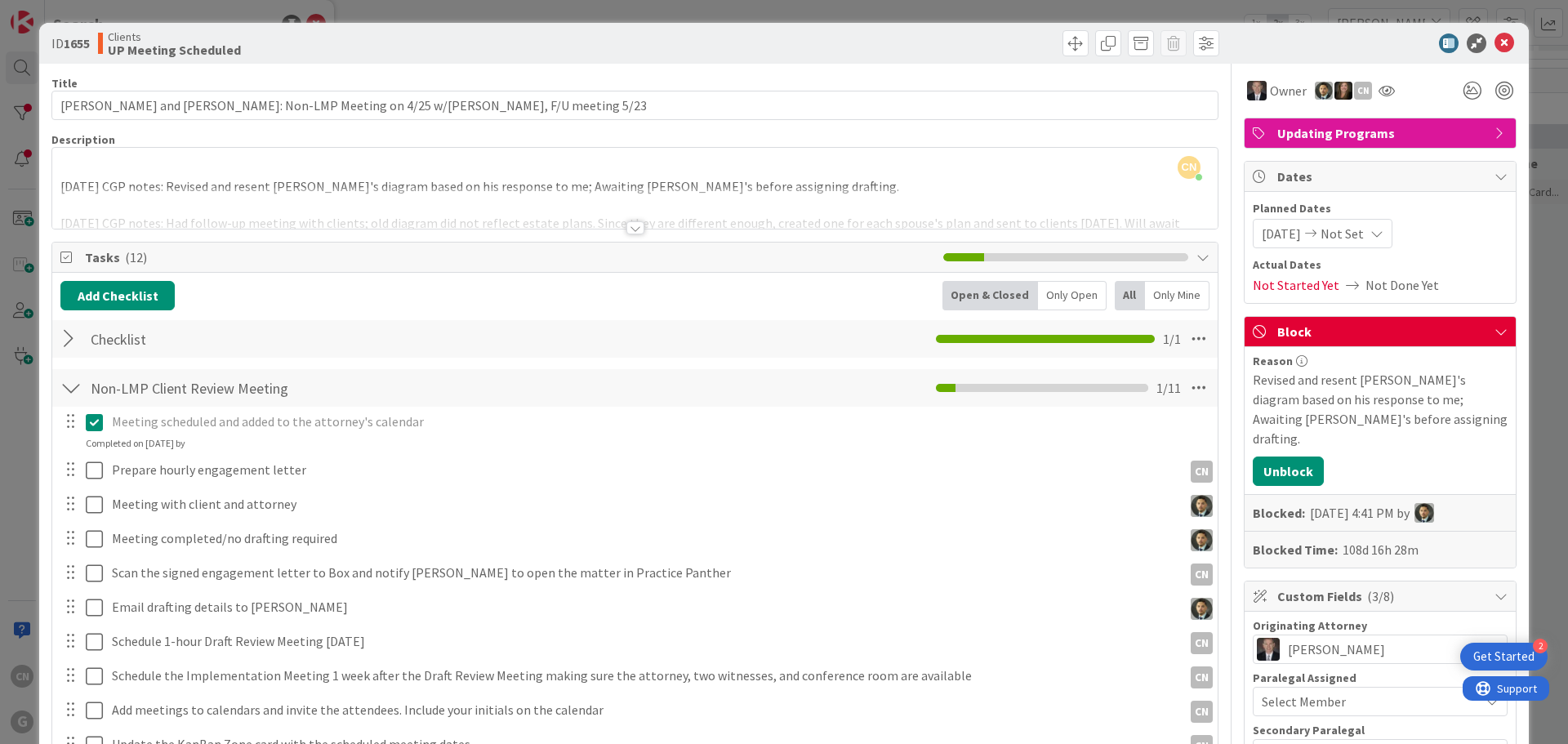
click at [73, 167] on div "CN [PERSON_NAME] just joined [DATE] CGP notes: Revised and resent [PERSON_NAME]…" at bounding box center [635, 188] width 1166 height 81
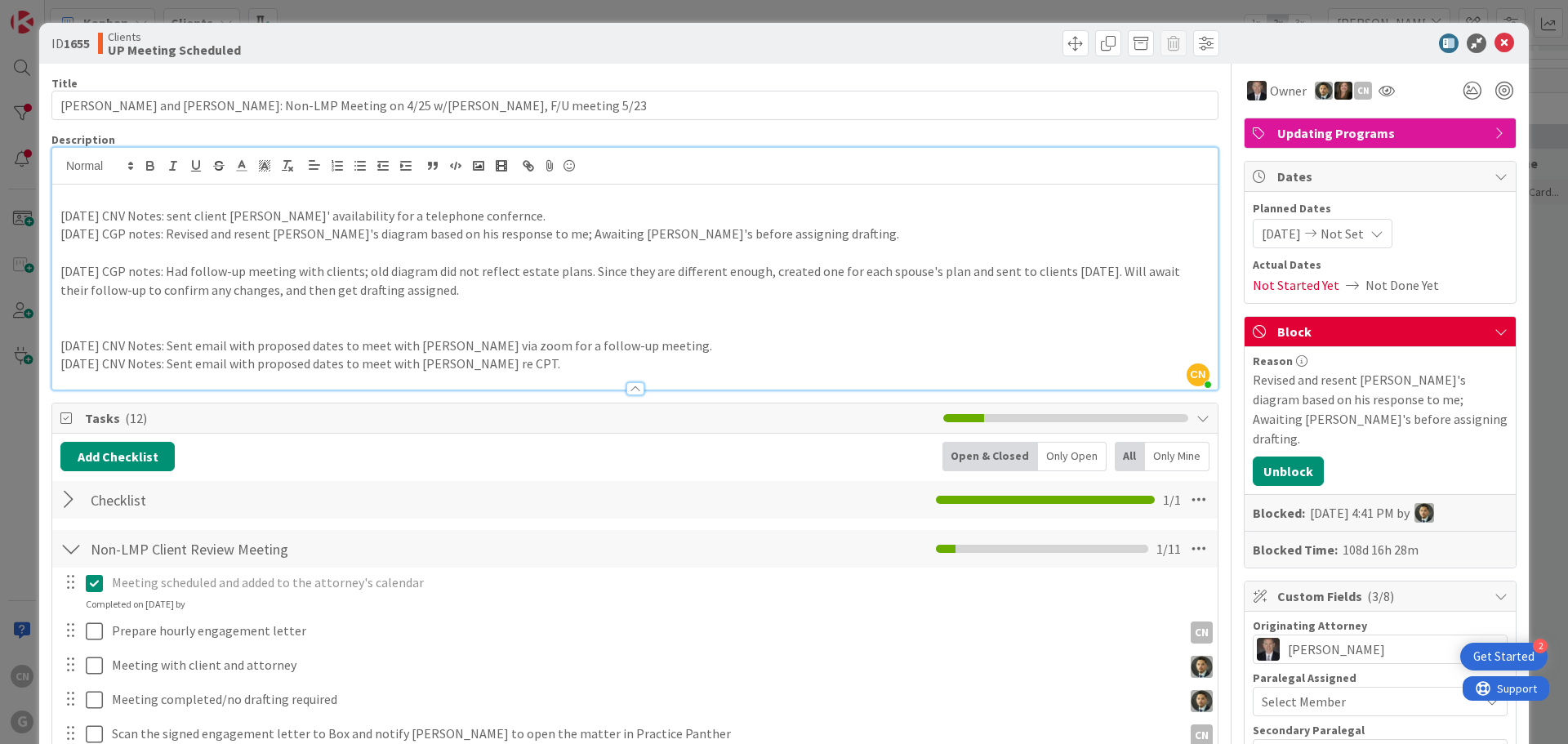
click at [445, 217] on p "[DATE] CNV Notes: sent client [PERSON_NAME]' availability for a telephone confe…" at bounding box center [635, 216] width 1149 height 19
click at [439, 214] on p "[DATE] CNV Notes: sent client [PERSON_NAME]' availability for a telephone confe…" at bounding box center [635, 216] width 1149 height 19
click at [553, 216] on p "[DATE] CNV Notes: sent client [PERSON_NAME]' availability for a telephone confe…" at bounding box center [635, 216] width 1149 height 19
drag, startPoint x: 1501, startPoint y: 46, endPoint x: 1483, endPoint y: 47, distance: 18.0
click at [1498, 46] on icon at bounding box center [1504, 43] width 20 height 20
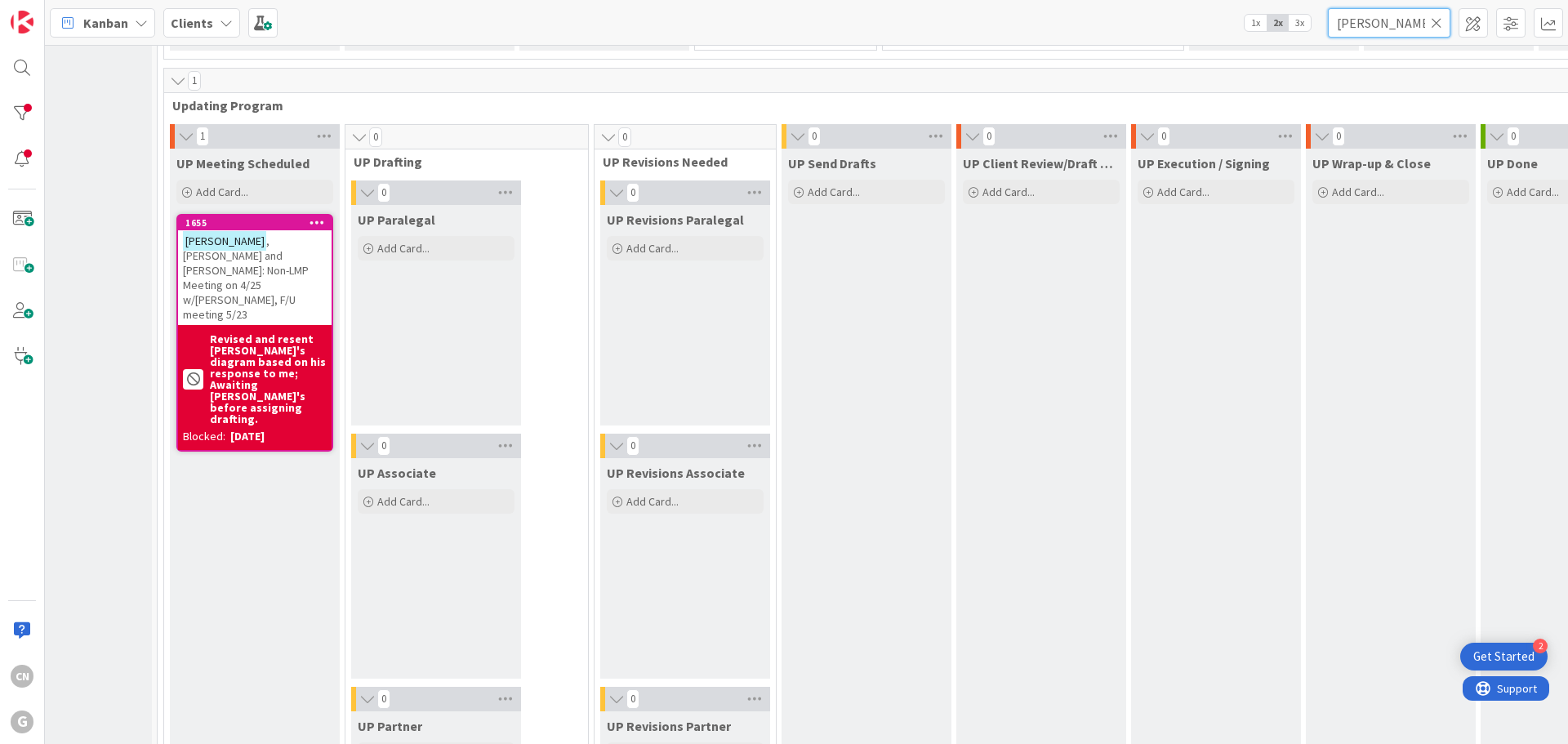
drag, startPoint x: 1389, startPoint y: 22, endPoint x: 1168, endPoint y: 30, distance: 221.1
click at [1172, 41] on div "Kanban Clients 1x 2x 3x [PERSON_NAME]" at bounding box center [806, 22] width 1523 height 45
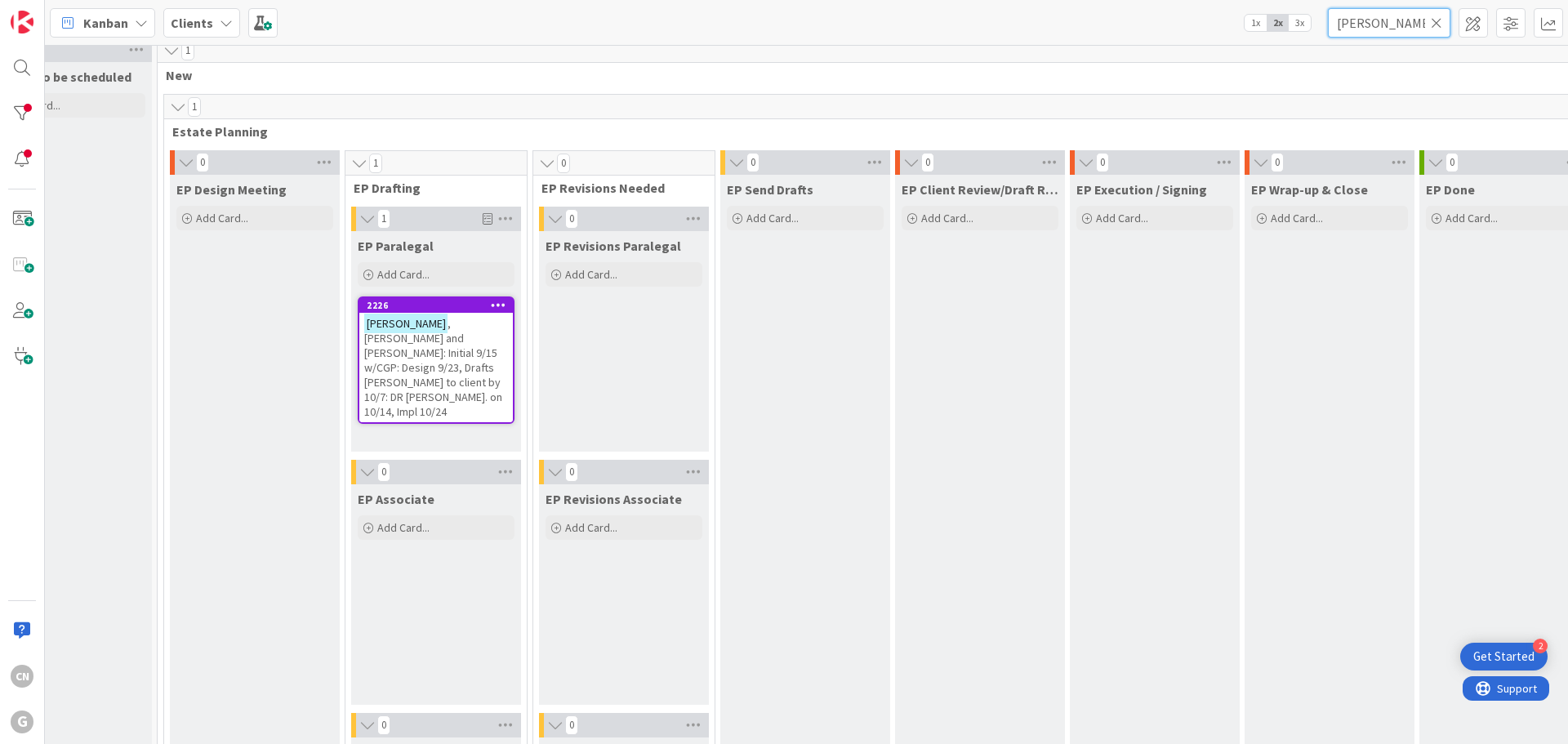
scroll to position [9, 68]
type input "[PERSON_NAME]"
